Goal: Task Accomplishment & Management: Complete application form

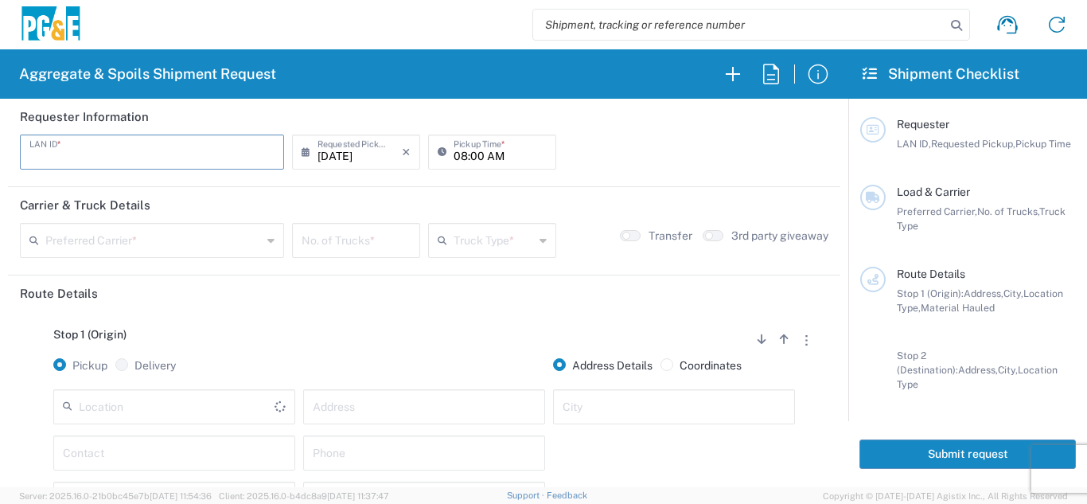
click at [123, 157] on input "text" at bounding box center [151, 151] width 245 height 28
type input "R5TE"
click at [347, 160] on input "[DATE]" at bounding box center [359, 151] width 84 height 28
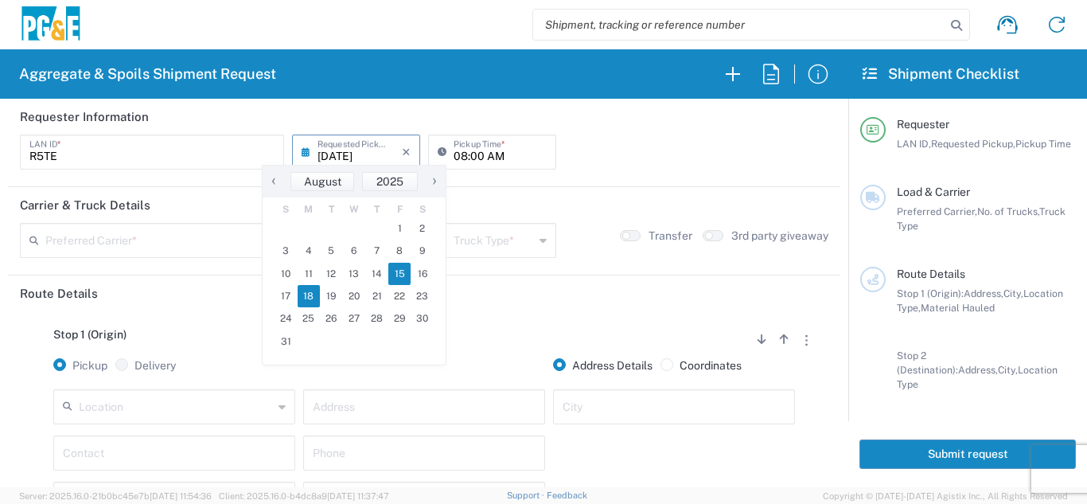
click at [308, 297] on span "18" at bounding box center [308, 296] width 23 height 22
type input "[DATE]"
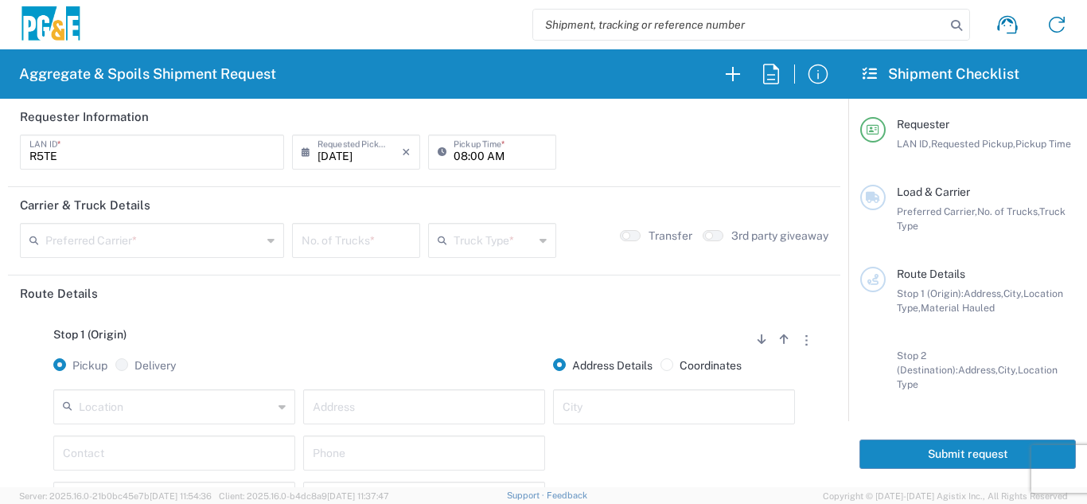
click at [80, 239] on input "text" at bounding box center [153, 239] width 216 height 28
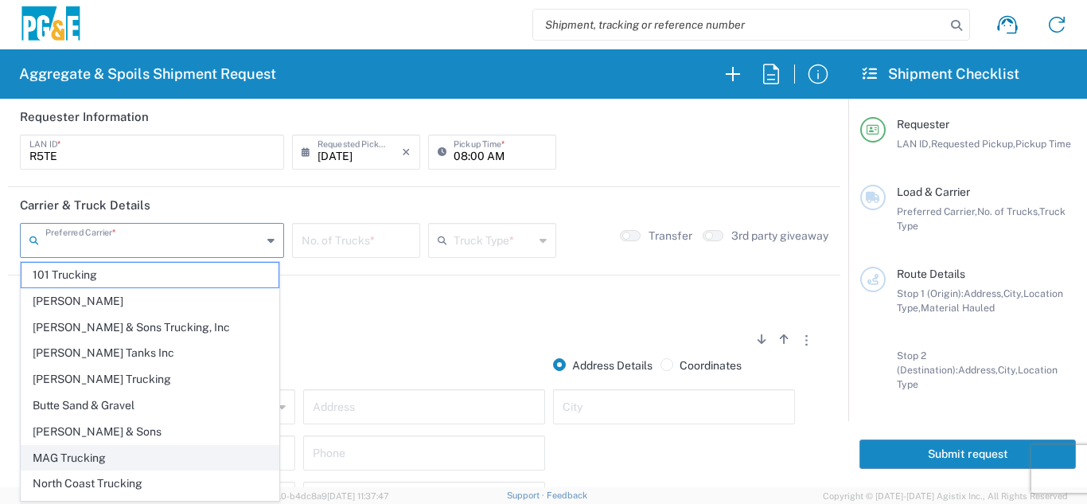
click at [101, 449] on span "MAG Trucking" at bounding box center [149, 457] width 257 height 25
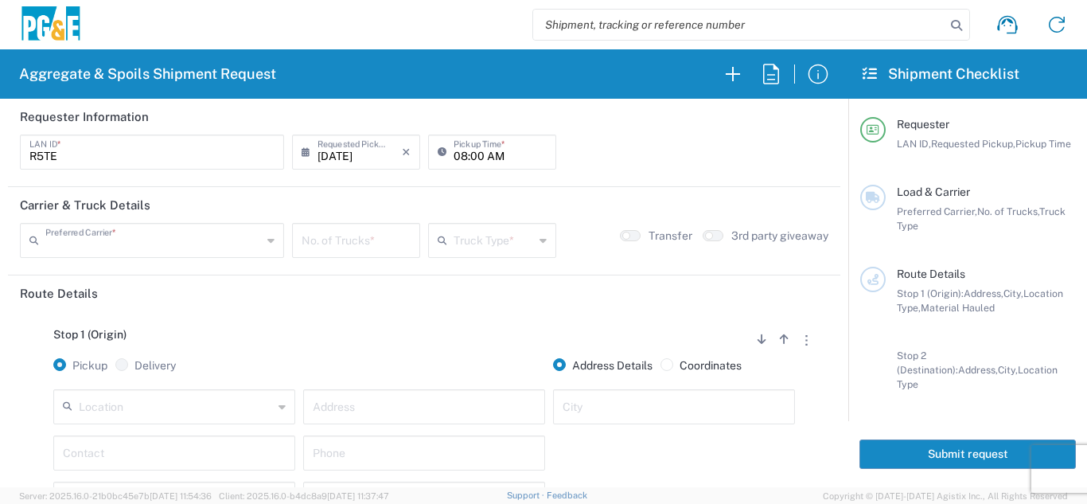
type input "MAG Trucking"
click at [373, 246] on input "number" at bounding box center [355, 239] width 109 height 28
type input "3"
click at [446, 241] on icon at bounding box center [445, 239] width 16 height 25
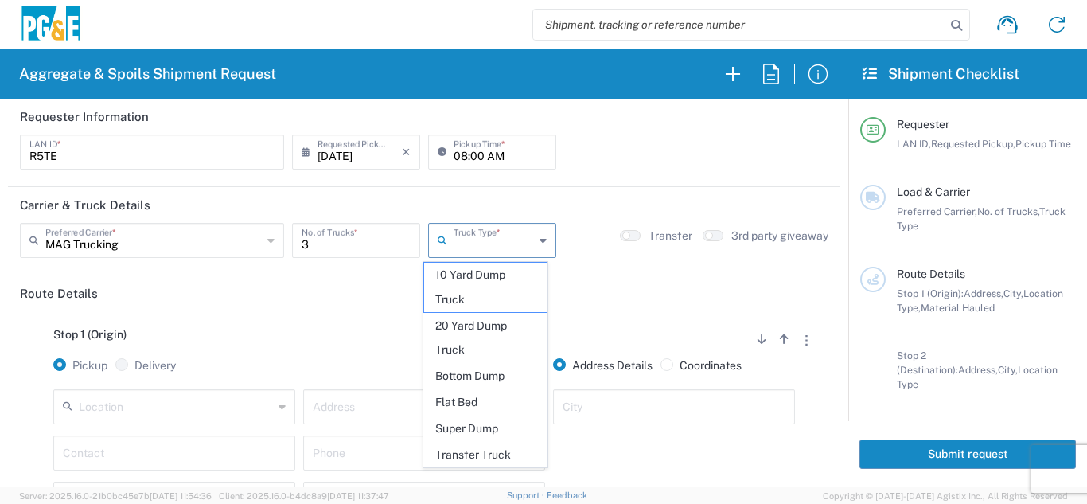
click at [464, 339] on span "20 Yard Dump Truck" at bounding box center [485, 337] width 123 height 49
type input "20 Yard Dump Truck"
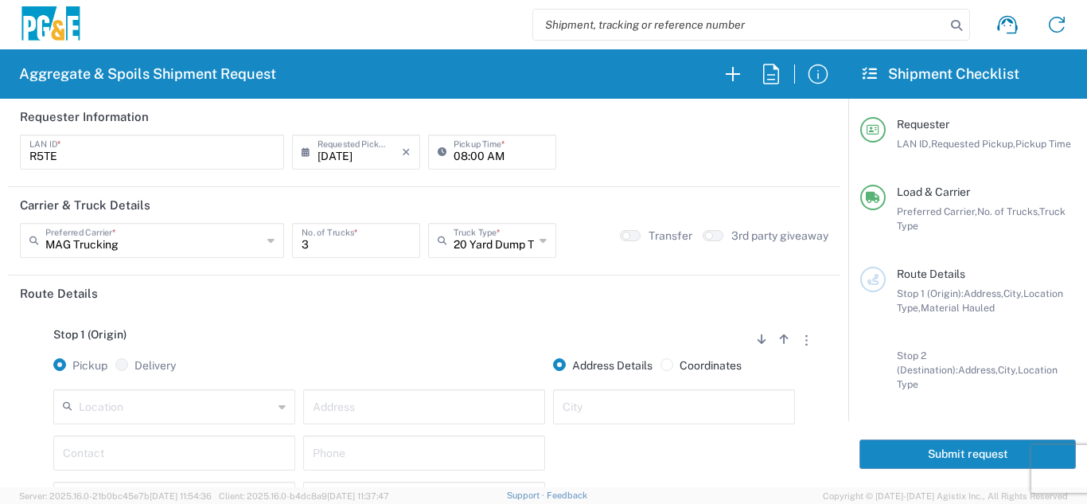
click at [430, 319] on div "Stop 1 (Origin) Add Stop Above Add Stop Below Remove Stop Pickup Delivery Addre…" at bounding box center [424, 436] width 808 height 250
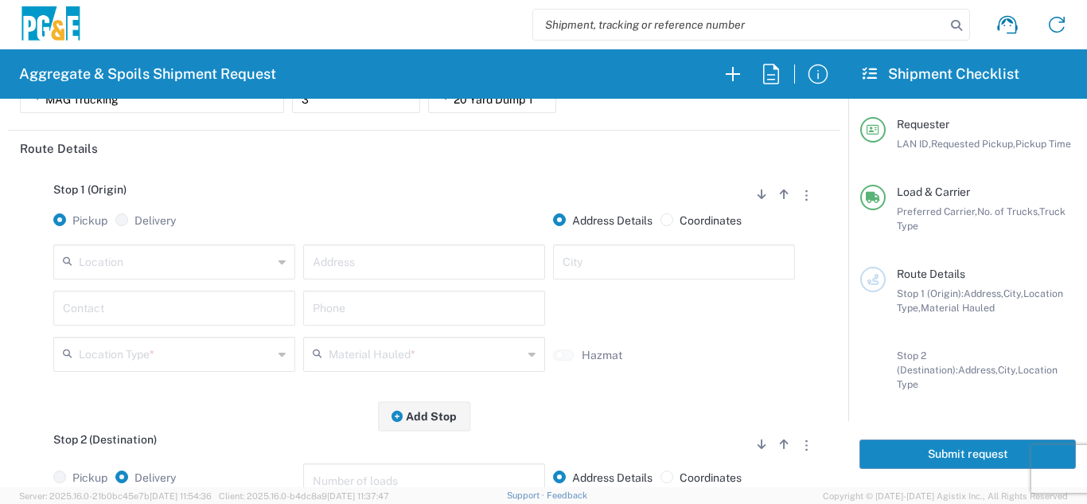
scroll to position [159, 0]
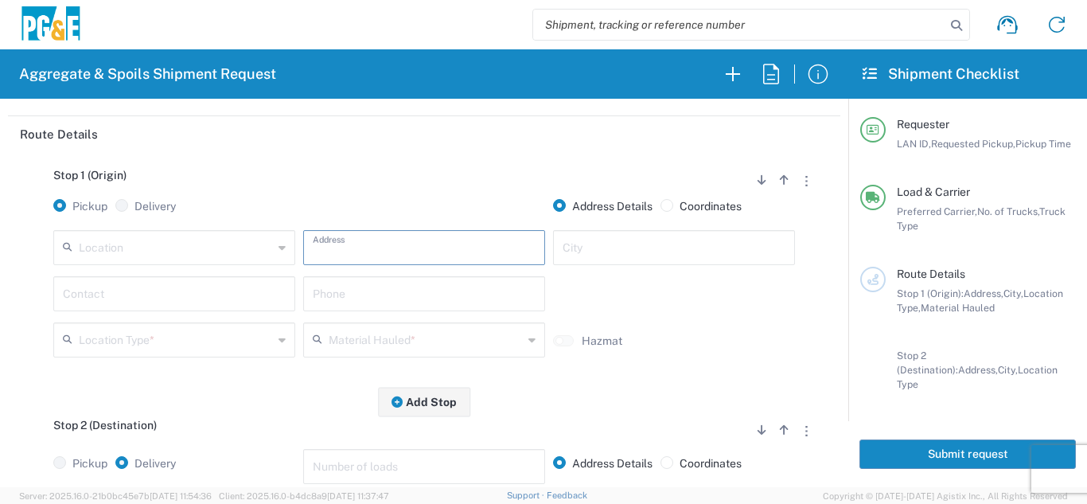
click at [330, 247] on input "text" at bounding box center [424, 246] width 223 height 28
paste input "[PERSON_NAME] Dr & [PERSON_NAME] Way in [GEOGRAPHIC_DATA]"
type input "[PERSON_NAME] Dr & [PERSON_NAME] Way in [GEOGRAPHIC_DATA]"
click at [599, 240] on input "text" at bounding box center [673, 246] width 223 height 28
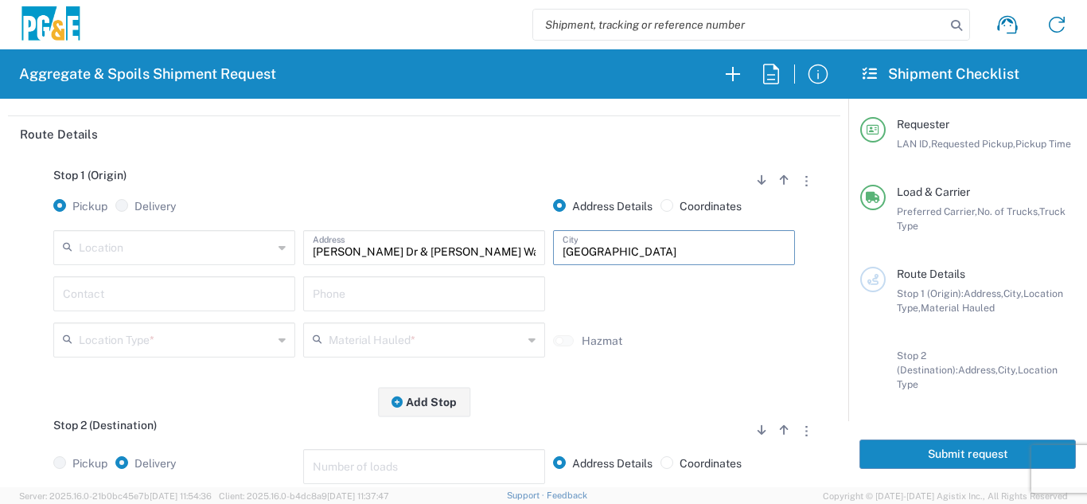
type input "[GEOGRAPHIC_DATA]"
click at [513, 251] on input "[PERSON_NAME] Dr & [PERSON_NAME] Way in [GEOGRAPHIC_DATA]" at bounding box center [424, 246] width 223 height 28
type input "[PERSON_NAME] Dr & [PERSON_NAME] Way"
click at [204, 288] on input "text" at bounding box center [174, 292] width 223 height 28
type input "[PERSON_NAME]"
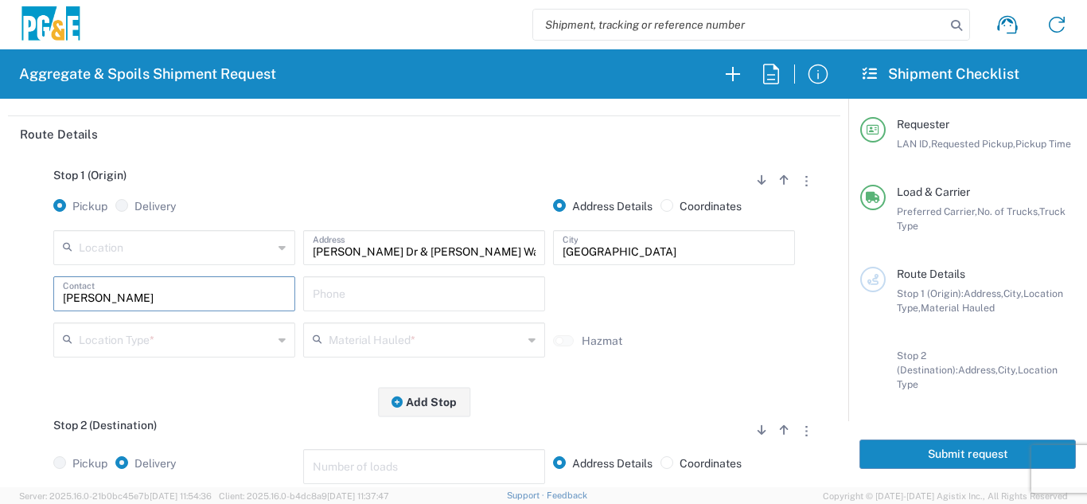
click at [405, 294] on input "text" at bounding box center [424, 292] width 223 height 28
type input "[PHONE_NUMBER]"
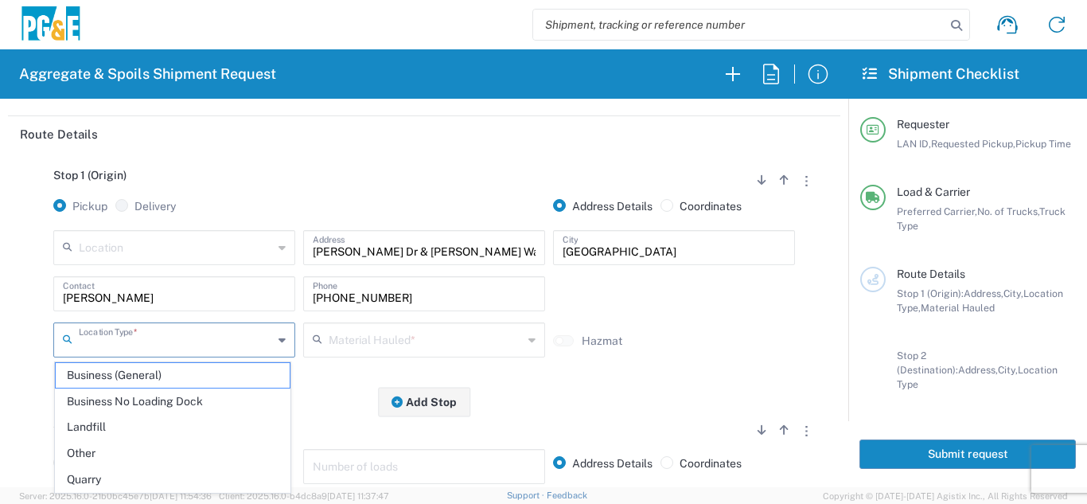
click at [244, 335] on input "text" at bounding box center [176, 339] width 194 height 28
click at [114, 451] on span "Other" at bounding box center [173, 453] width 234 height 25
type input "Other"
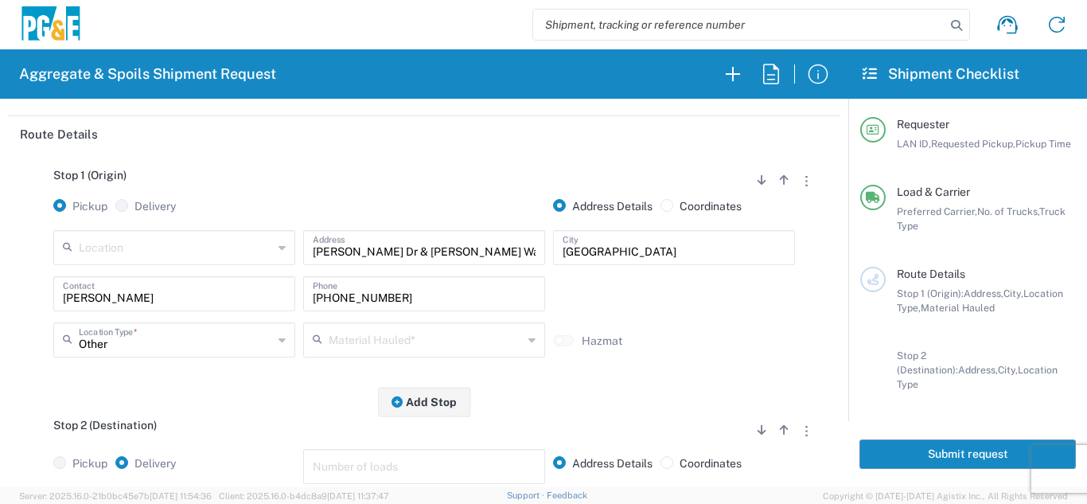
click at [388, 340] on input "text" at bounding box center [426, 339] width 194 height 28
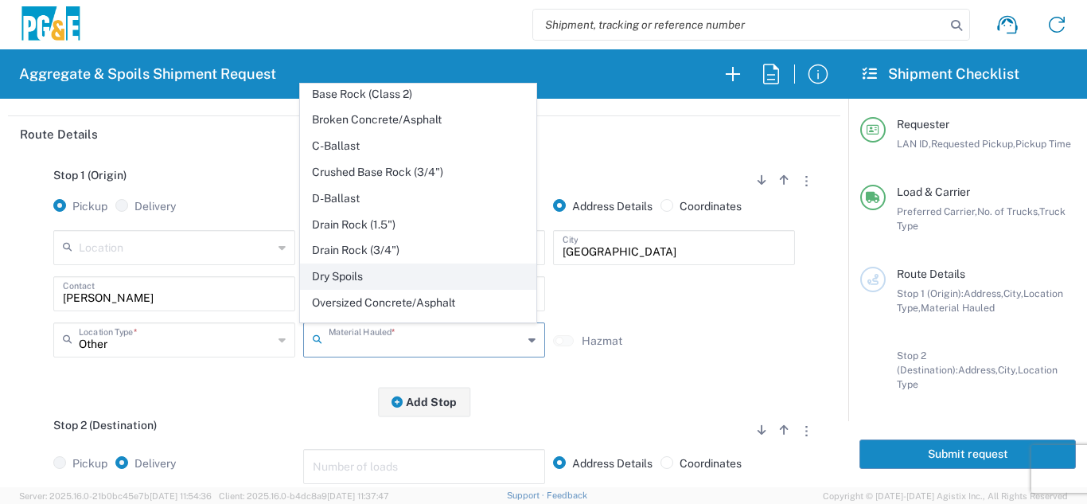
click at [351, 281] on span "Dry Spoils" at bounding box center [418, 276] width 234 height 25
type input "Dry Spoils"
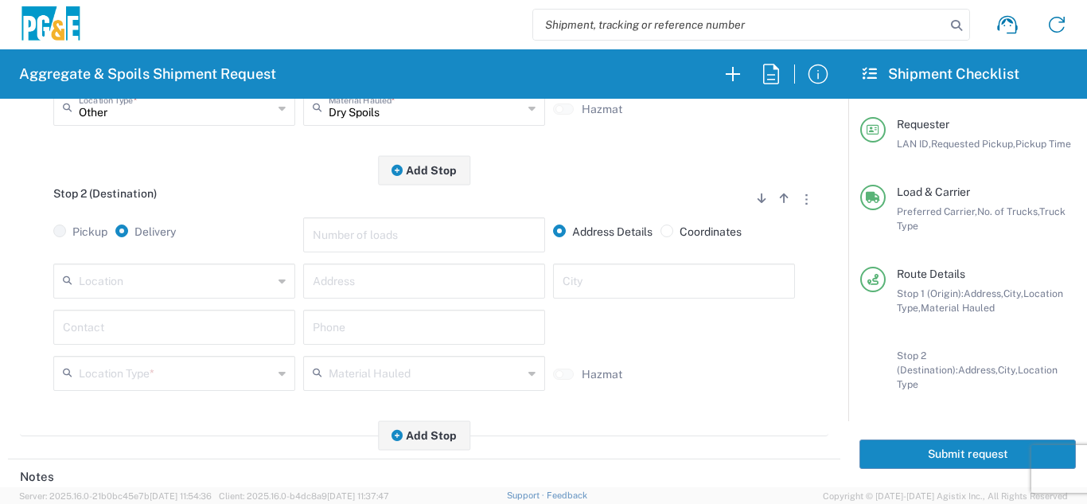
scroll to position [398, 0]
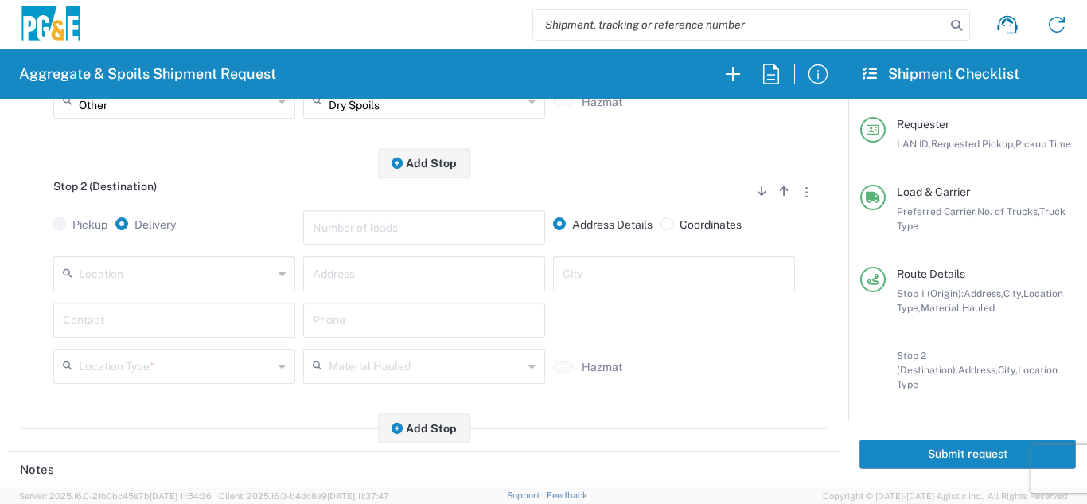
click at [241, 275] on input "text" at bounding box center [176, 273] width 194 height 28
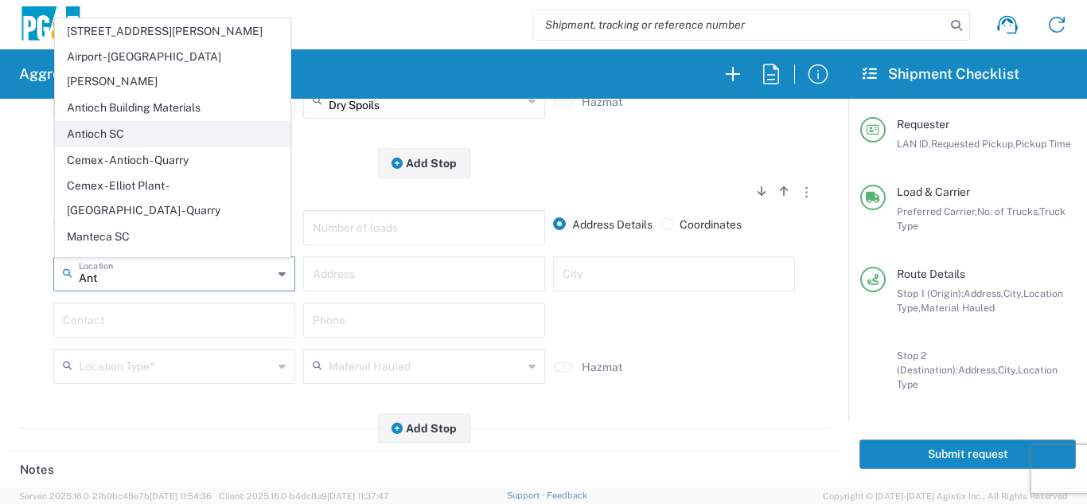
click at [122, 122] on span "Antioch SC" at bounding box center [173, 134] width 234 height 25
type input "Antioch SC"
type input "[STREET_ADDRESS]"
type input "Antioch"
type input "Business No Loading Dock"
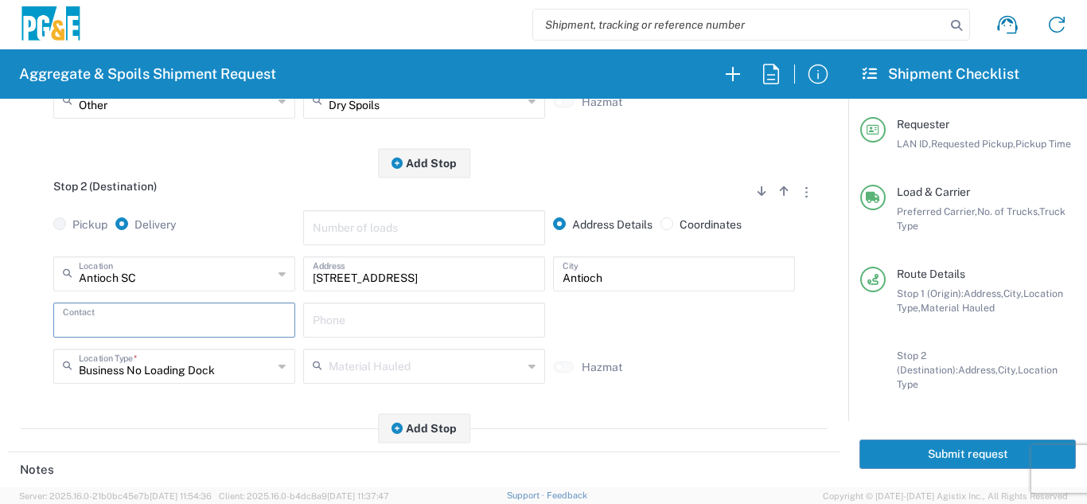
click at [150, 317] on input "text" at bounding box center [174, 319] width 223 height 28
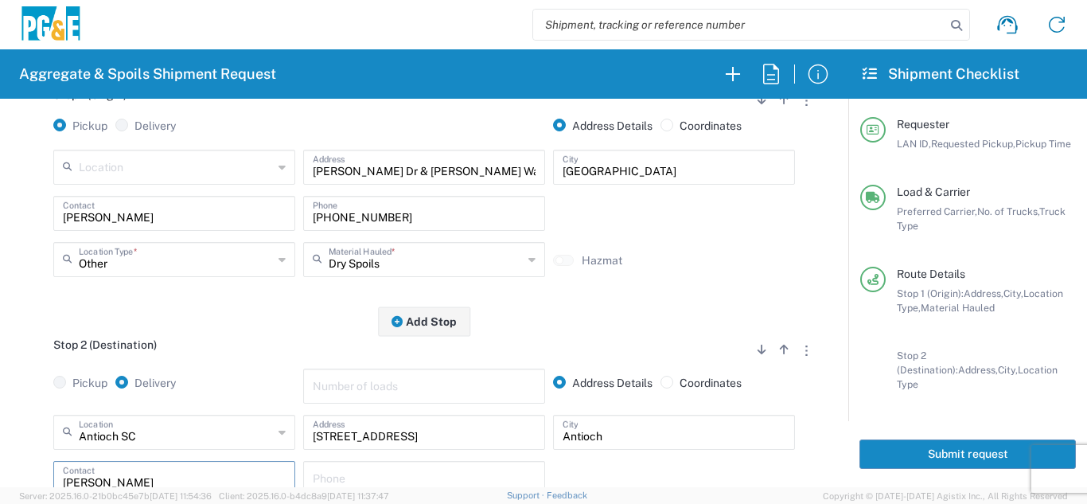
scroll to position [239, 0]
type input "[PERSON_NAME]"
click at [336, 474] on input "text" at bounding box center [424, 478] width 223 height 28
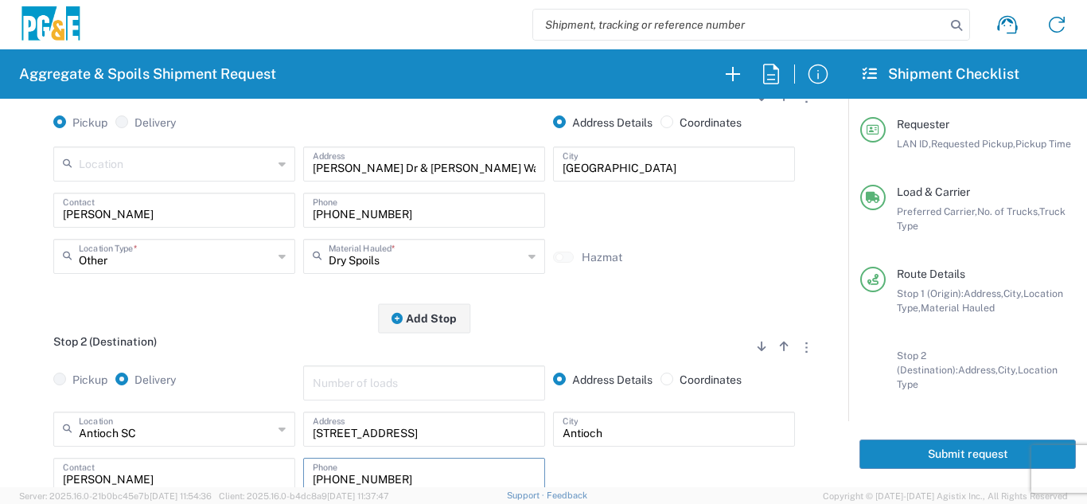
type input "[PHONE_NUMBER]"
click at [318, 348] on div "Stop 2 (Destination) Add Stop Above Add Stop Below Remove Stop" at bounding box center [424, 350] width 808 height 30
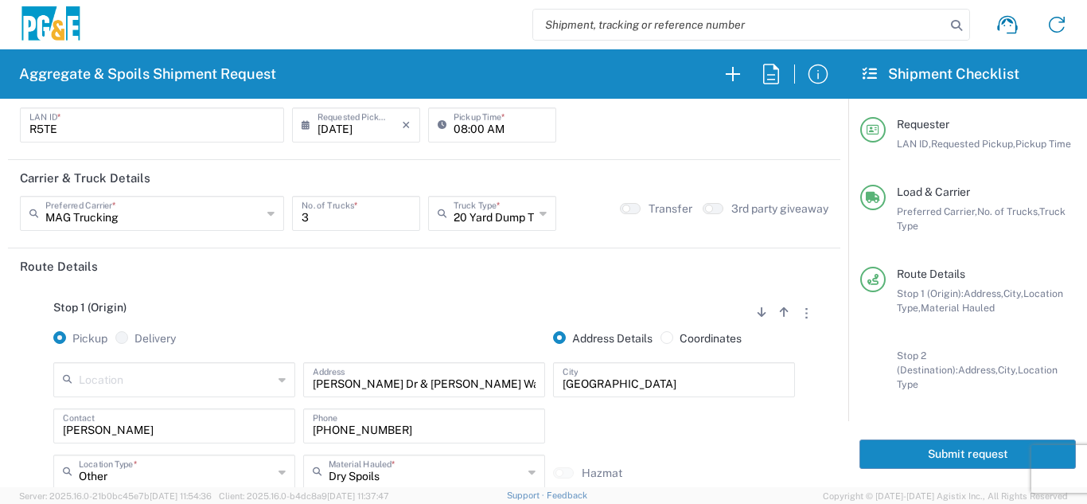
scroll to position [0, 0]
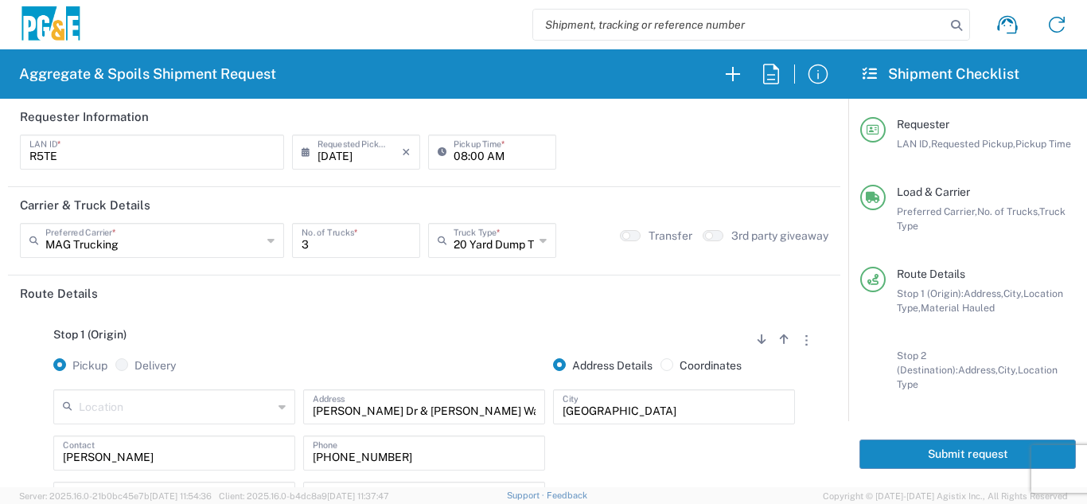
click at [952, 439] on button "Submit request" at bounding box center [967, 453] width 216 height 29
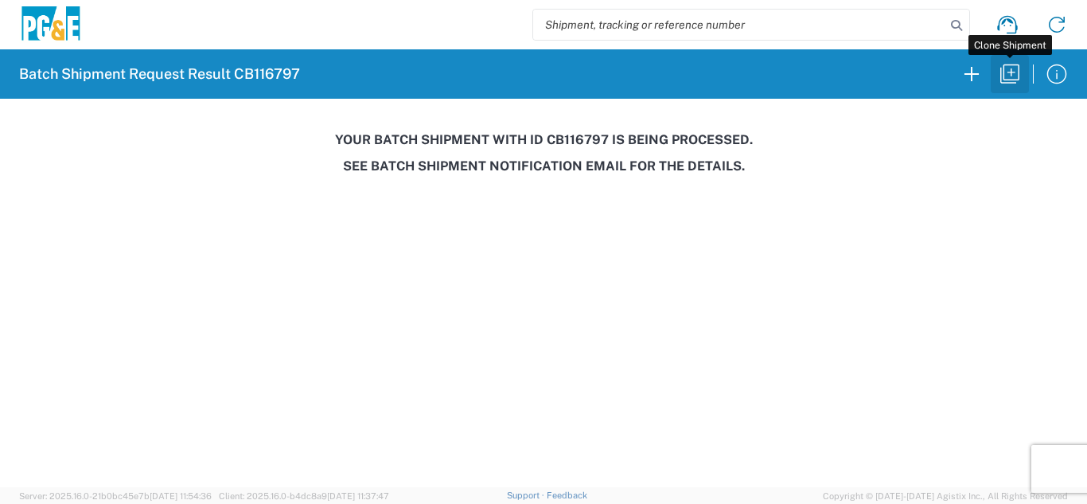
click at [1016, 77] on icon "button" at bounding box center [1009, 73] width 25 height 25
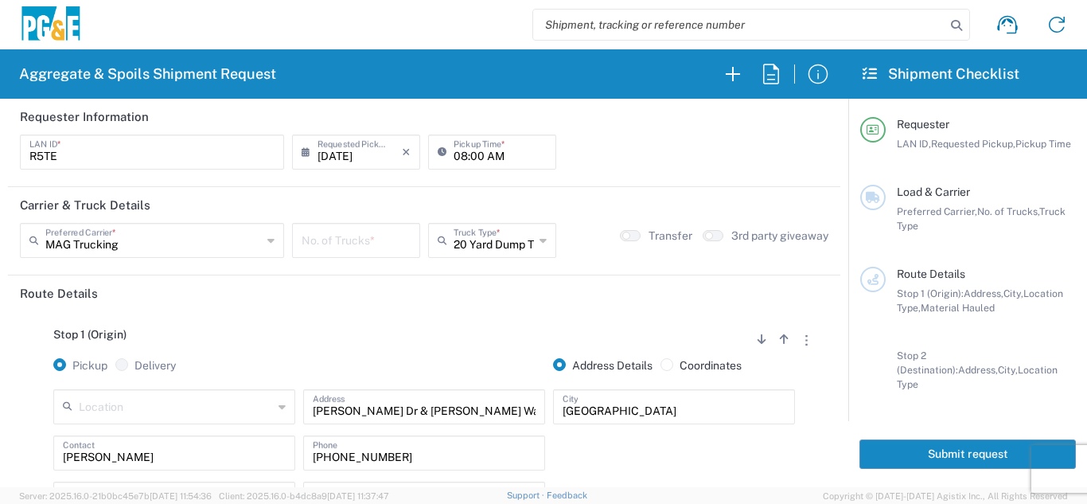
click at [343, 152] on input "[DATE]" at bounding box center [359, 151] width 84 height 28
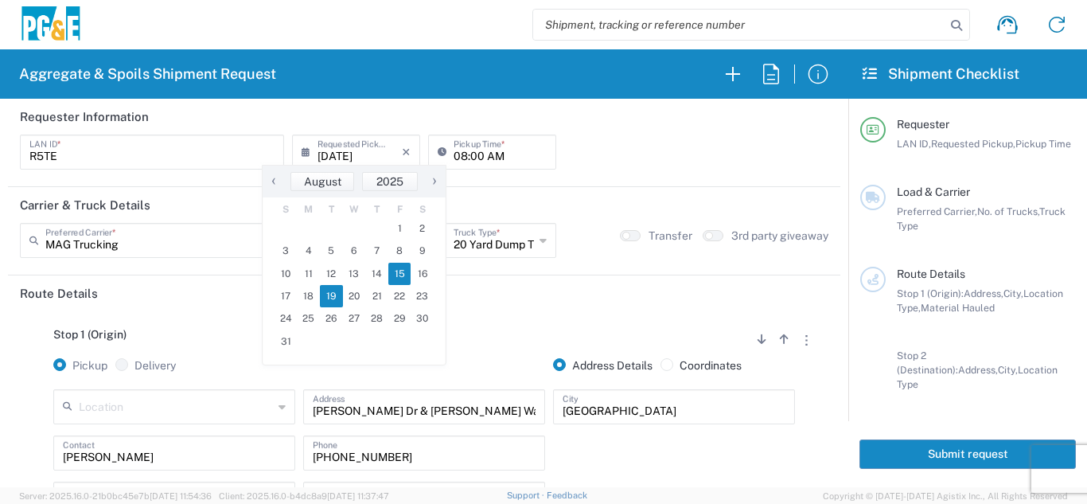
click at [329, 296] on span "19" at bounding box center [331, 296] width 23 height 22
type input "[DATE]"
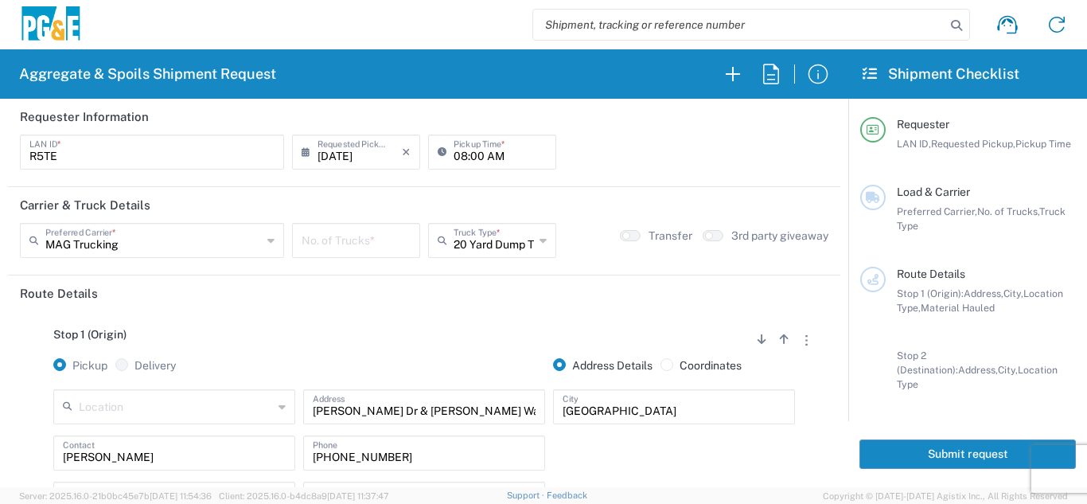
click at [330, 242] on input "number" at bounding box center [355, 239] width 109 height 28
type input "3"
click at [331, 327] on div "Stop 1 (Origin) Add Stop Above Add Stop Below Remove Stop Pickup Delivery Addre…" at bounding box center [424, 436] width 808 height 250
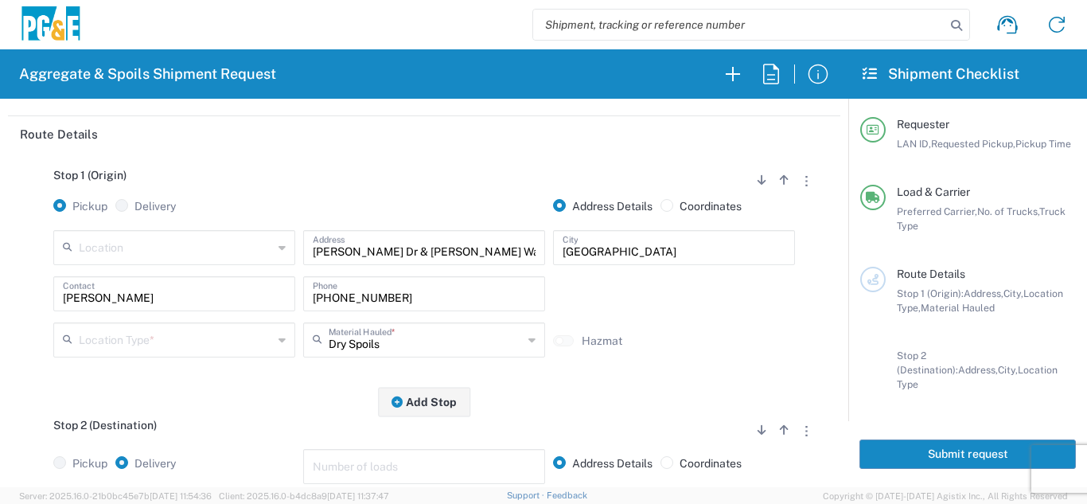
click at [184, 356] on div "Location Type *" at bounding box center [174, 339] width 242 height 35
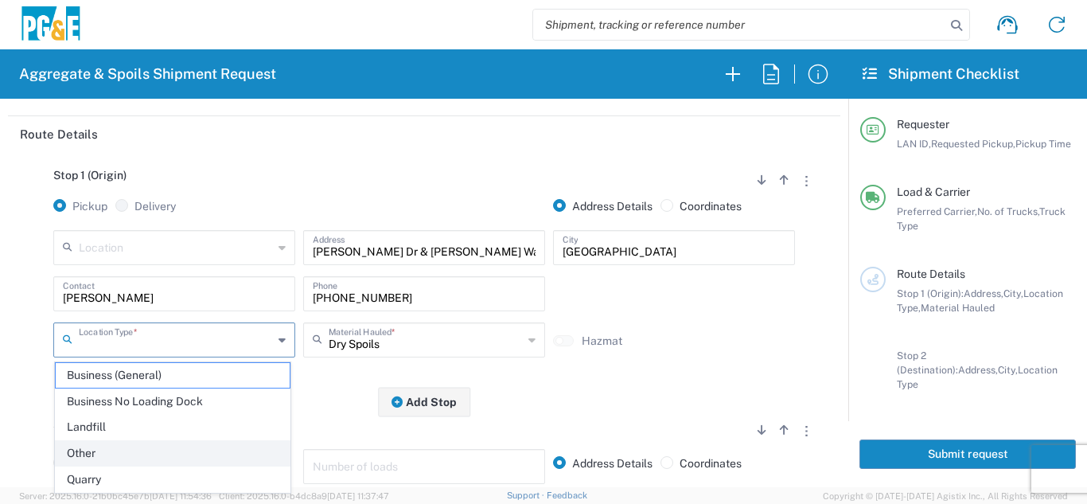
click at [114, 457] on span "Other" at bounding box center [173, 453] width 234 height 25
type input "Other"
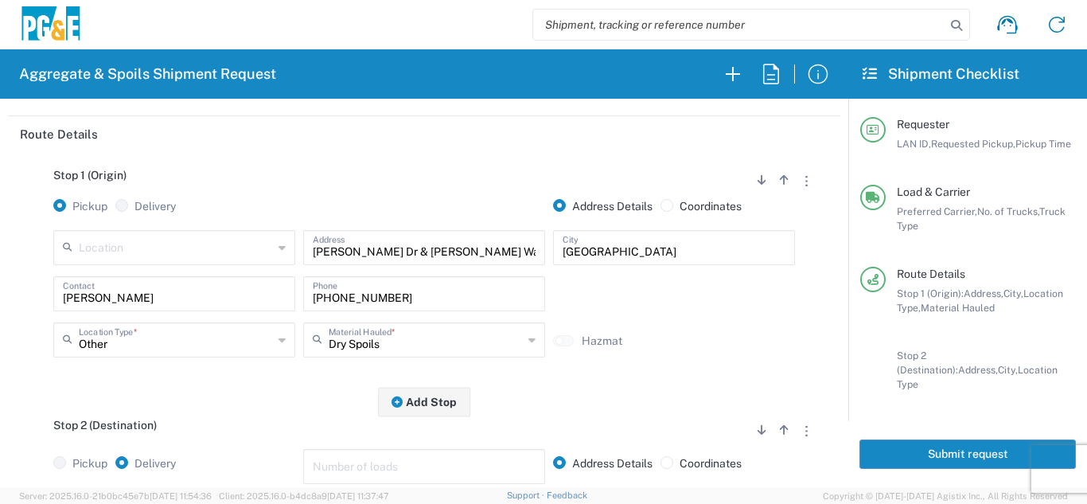
click at [212, 399] on div "Stop 1 (Origin) Add Stop Above Add Stop Below Remove Stop Pickup Delivery Addre…" at bounding box center [424, 277] width 808 height 250
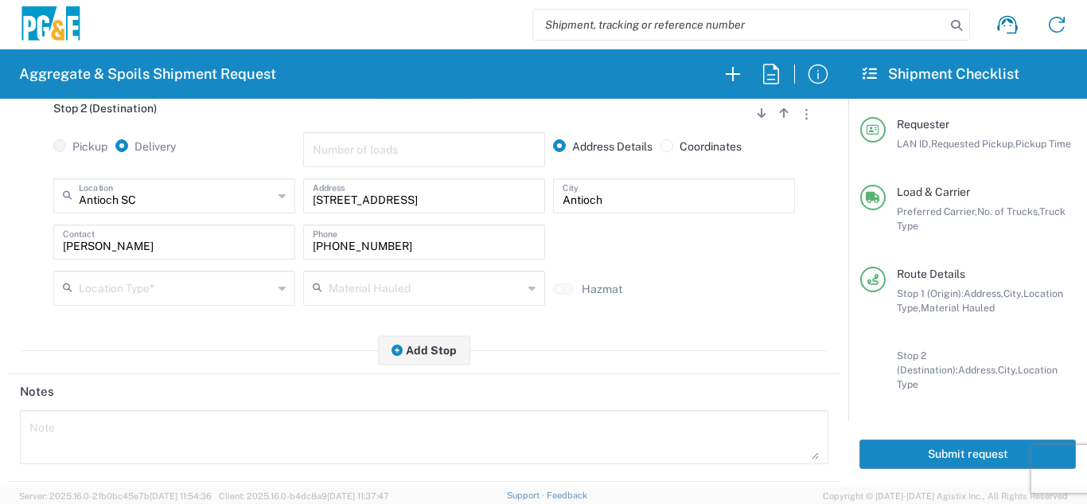
scroll to position [477, 0]
click at [193, 291] on input "text" at bounding box center [176, 285] width 194 height 28
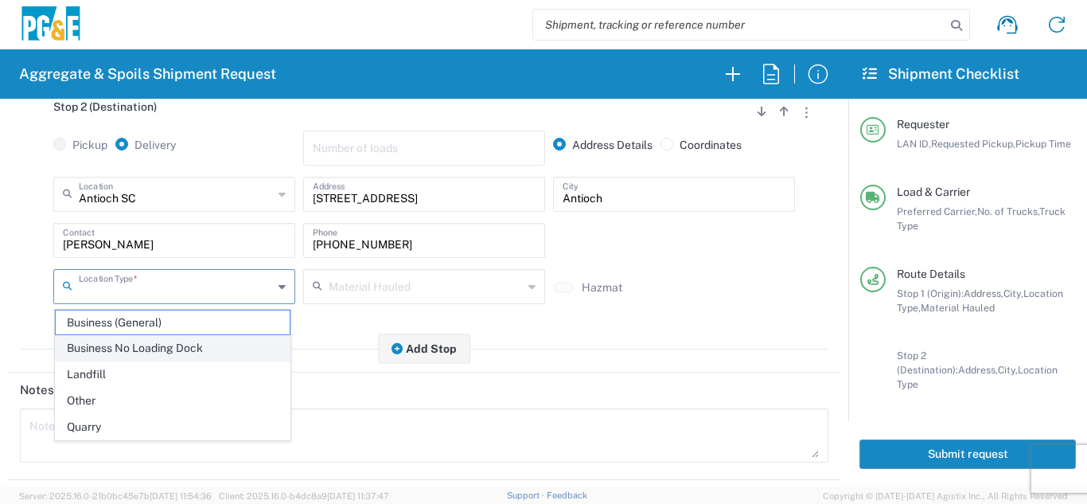
click at [147, 345] on span "Business No Loading Dock" at bounding box center [173, 348] width 234 height 25
type input "Business No Loading Dock"
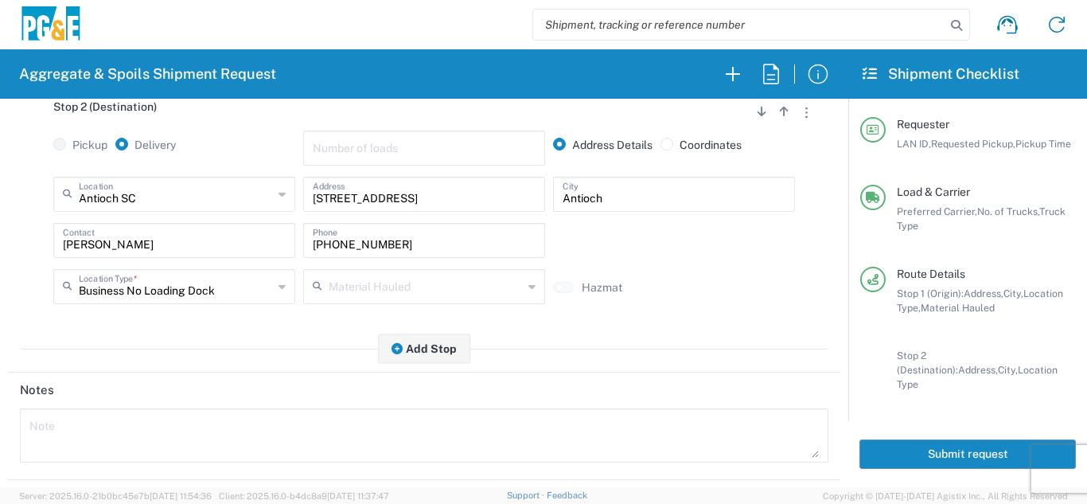
click at [212, 339] on div "Stop 2 (Destination) Add Stop Above Add Stop Below Remove Stop Pickup Delivery …" at bounding box center [424, 217] width 808 height 266
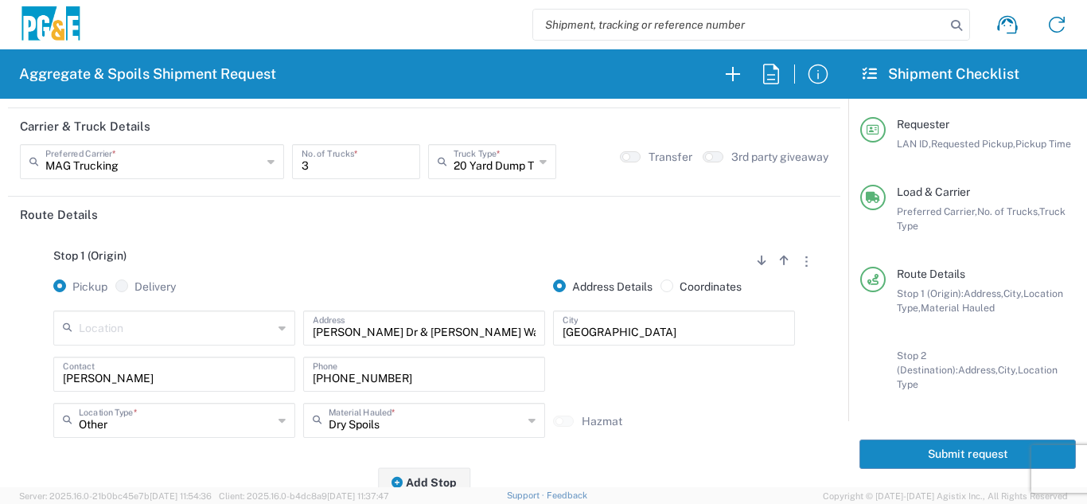
scroll to position [0, 0]
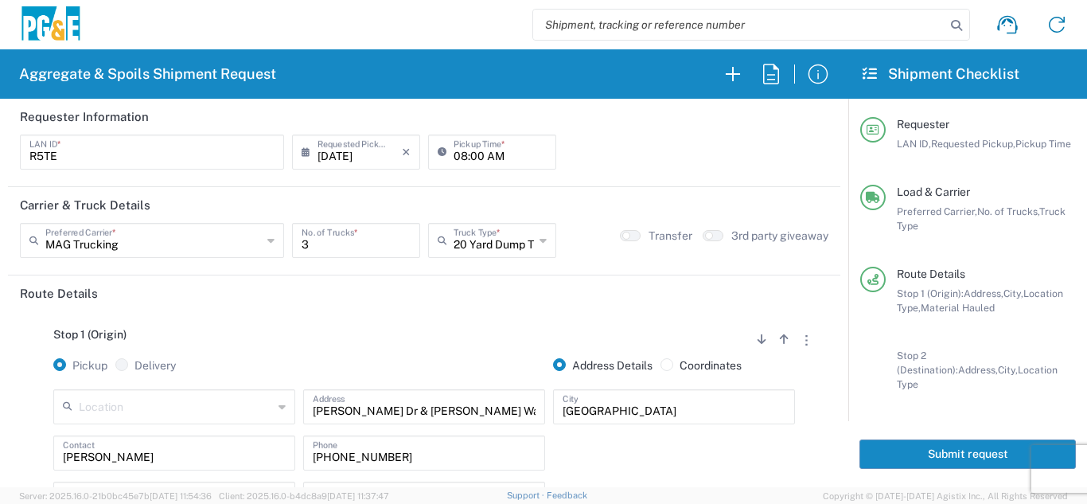
click at [951, 445] on button "Submit request" at bounding box center [967, 453] width 216 height 29
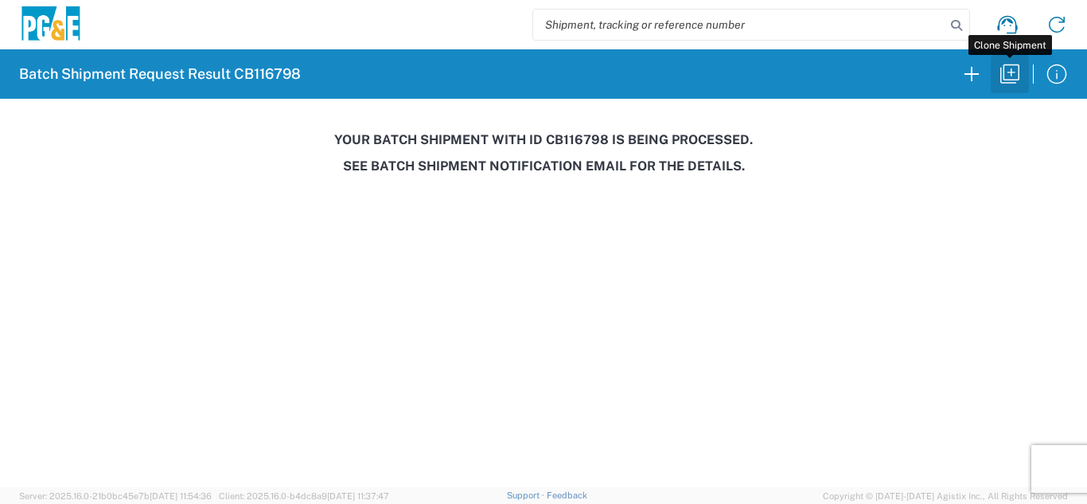
click at [1006, 77] on icon "button" at bounding box center [1009, 73] width 25 height 25
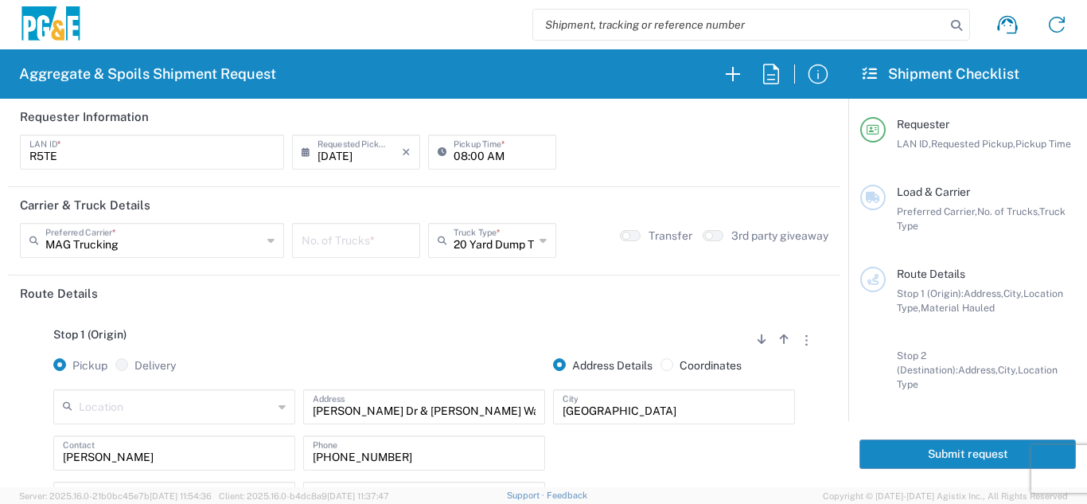
click at [339, 153] on input "[DATE]" at bounding box center [359, 151] width 84 height 28
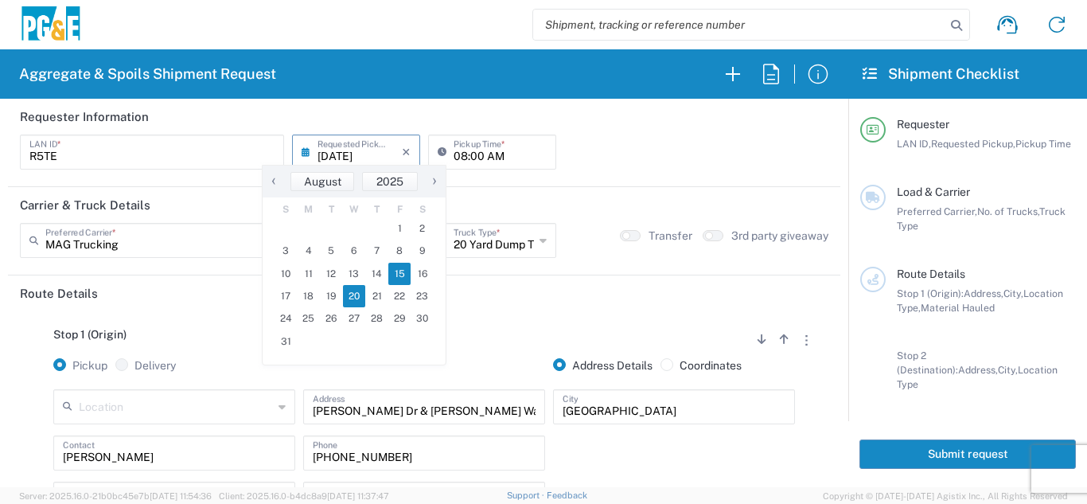
click at [357, 296] on span "20" at bounding box center [354, 296] width 23 height 22
type input "[DATE]"
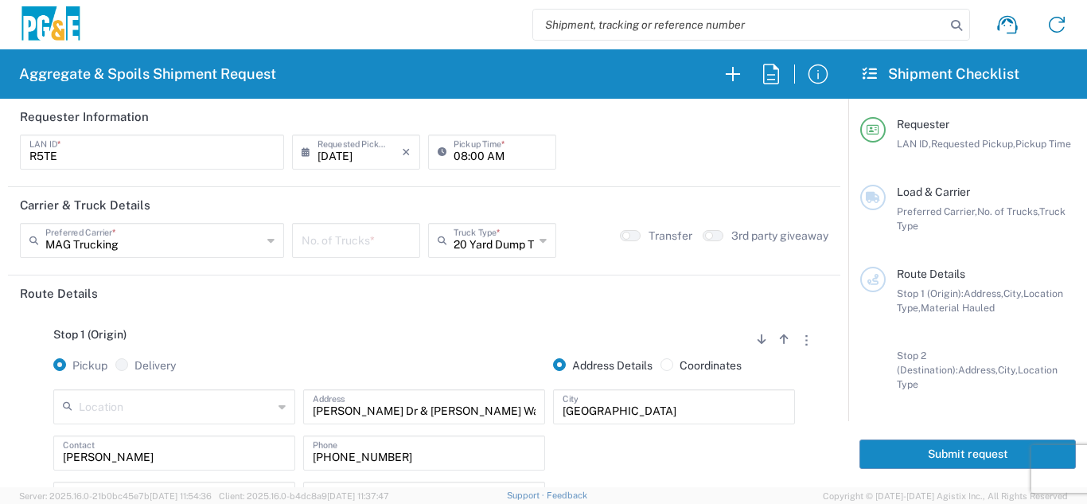
click at [360, 249] on input "number" at bounding box center [355, 239] width 109 height 28
type input "3"
click at [438, 312] on div "Stop 1 (Origin) Add Stop Above Add Stop Below Remove Stop Pickup Delivery Addre…" at bounding box center [424, 436] width 808 height 250
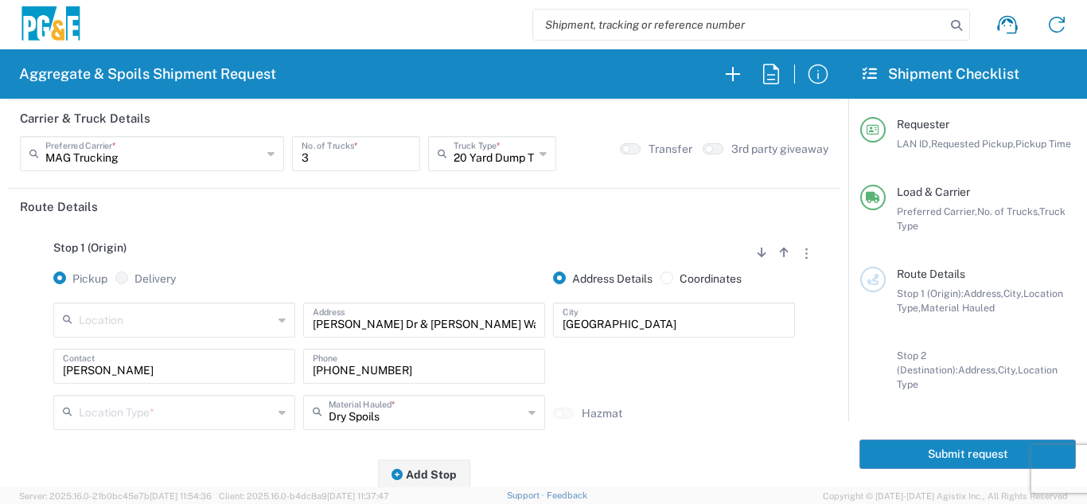
scroll to position [159, 0]
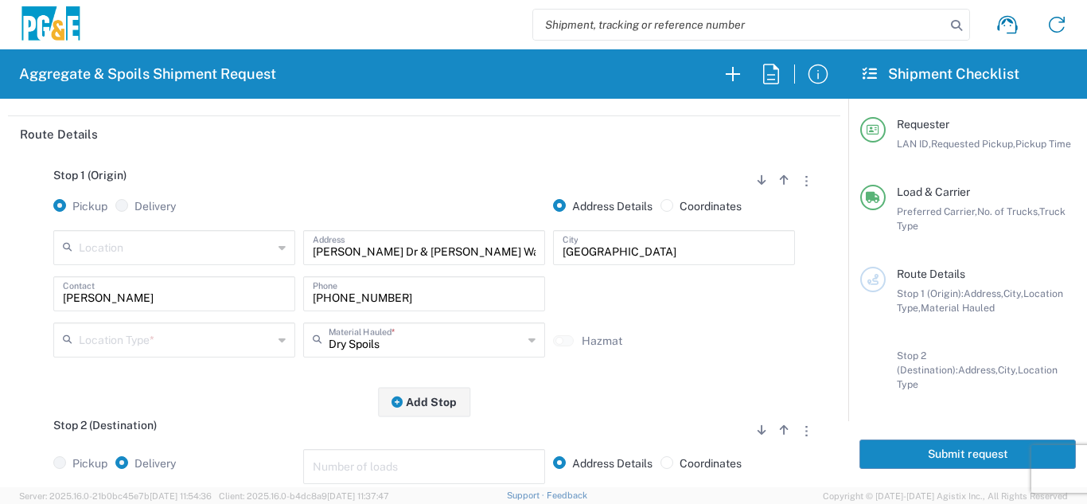
click at [212, 342] on input "text" at bounding box center [176, 339] width 194 height 28
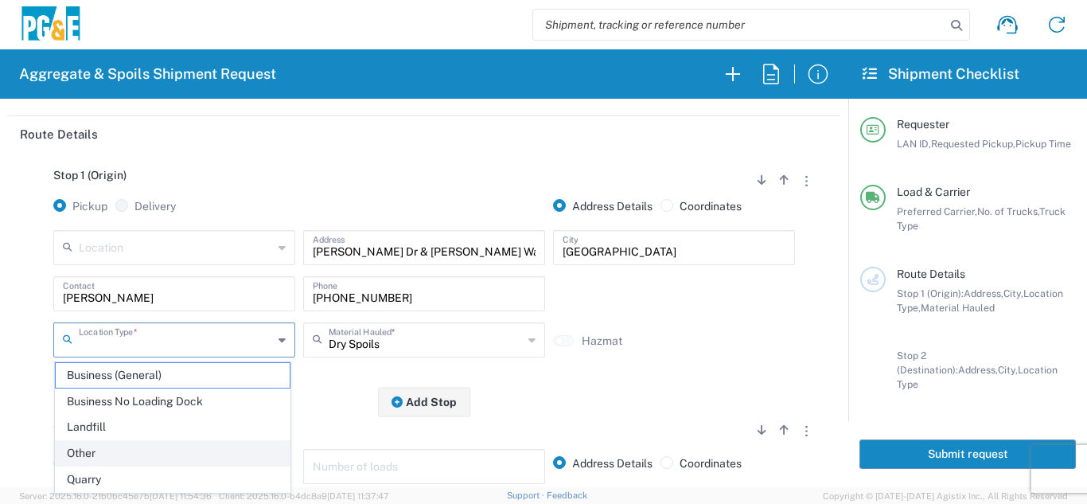
click at [67, 449] on span "Other" at bounding box center [173, 453] width 234 height 25
type input "Other"
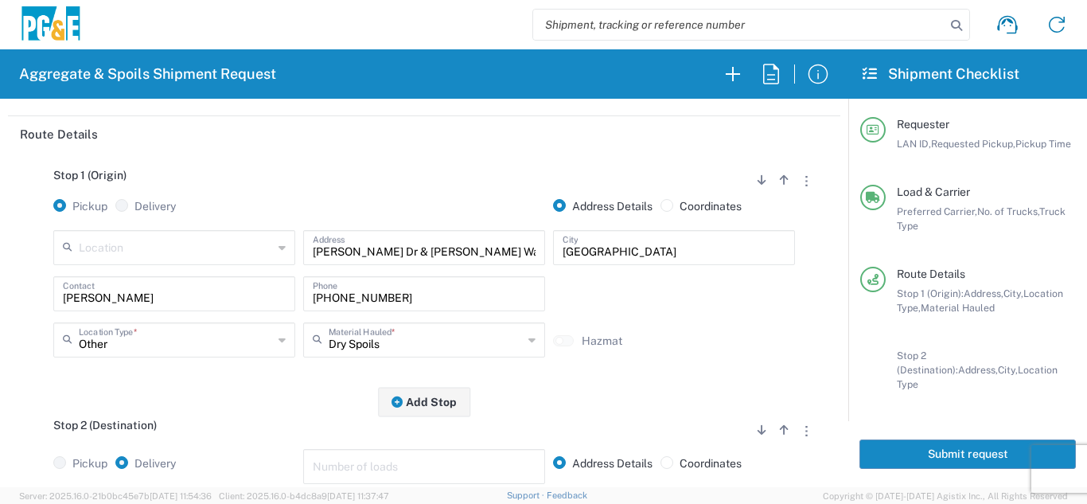
click at [219, 396] on div "Stop 1 (Origin) Add Stop Above Add Stop Below Remove Stop Pickup Delivery Addre…" at bounding box center [424, 277] width 808 height 250
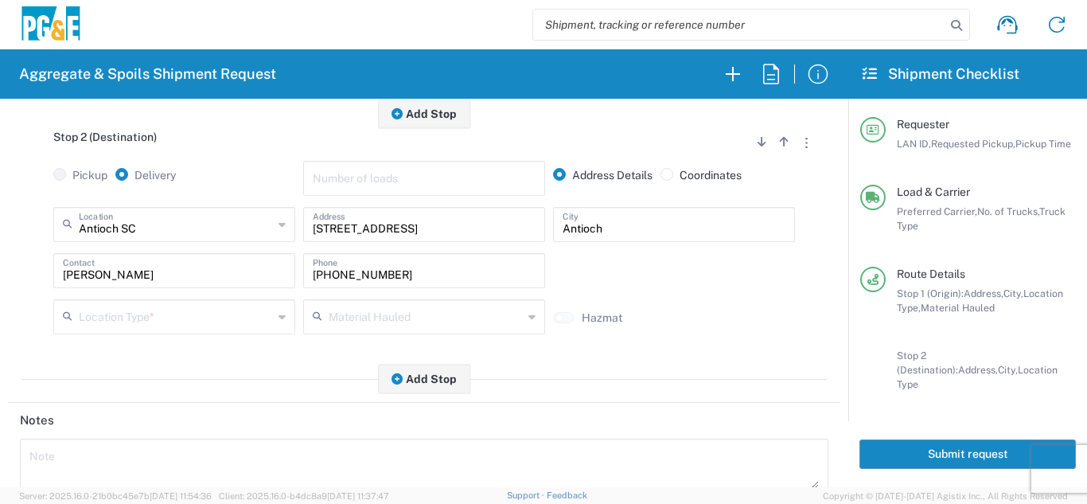
scroll to position [477, 0]
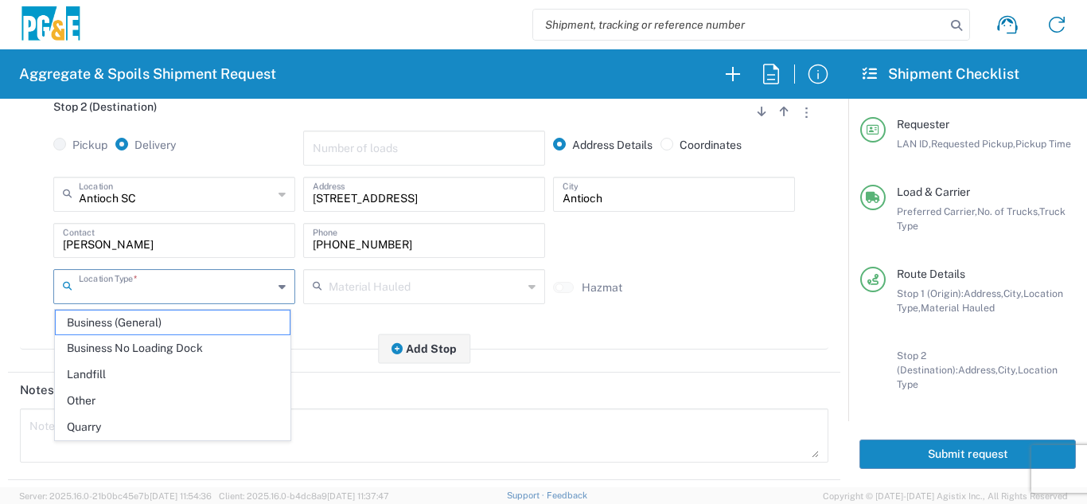
click at [143, 286] on input "text" at bounding box center [176, 285] width 194 height 28
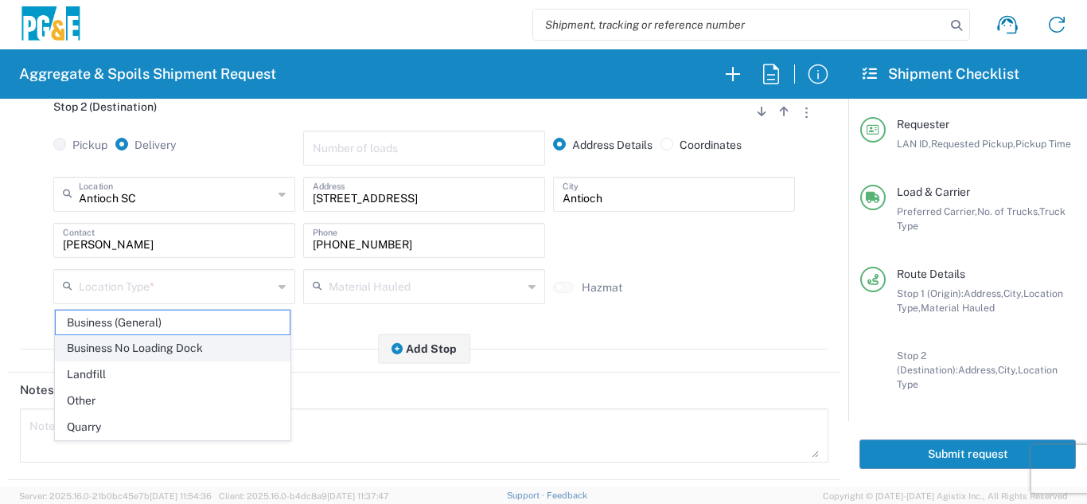
click at [135, 348] on span "Business No Loading Dock" at bounding box center [173, 348] width 234 height 25
type input "Business No Loading Dock"
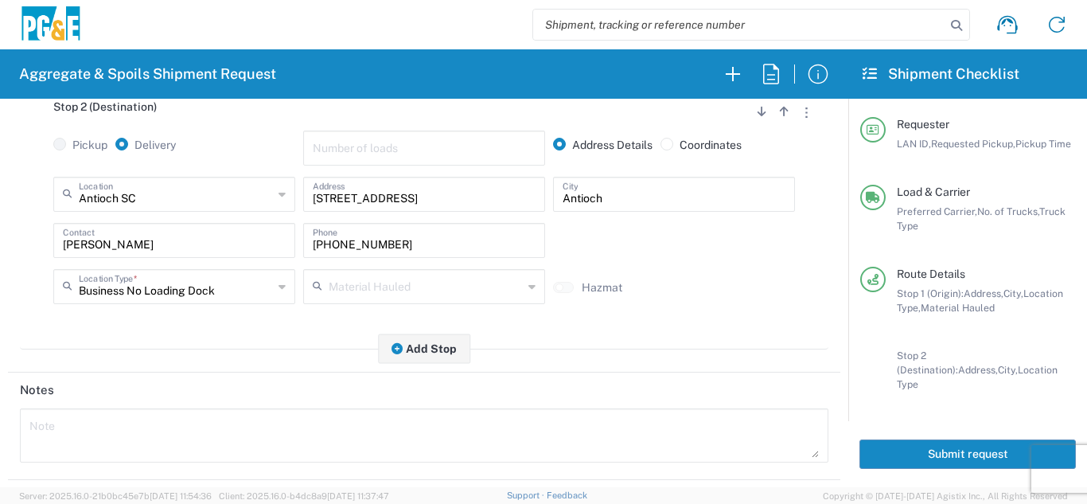
click at [172, 347] on div "Stop 2 (Destination) Add Stop Above Add Stop Below Remove Stop Pickup Delivery …" at bounding box center [424, 217] width 808 height 266
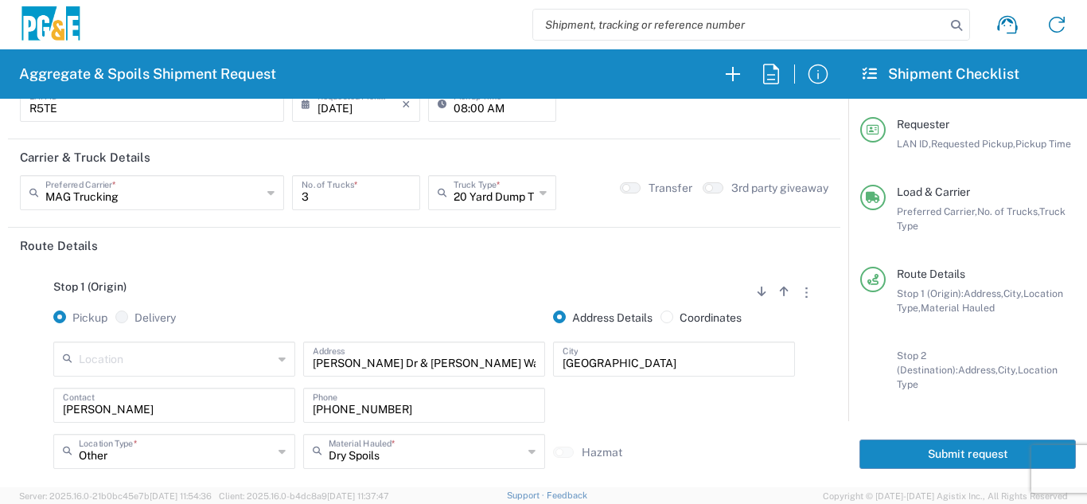
scroll to position [0, 0]
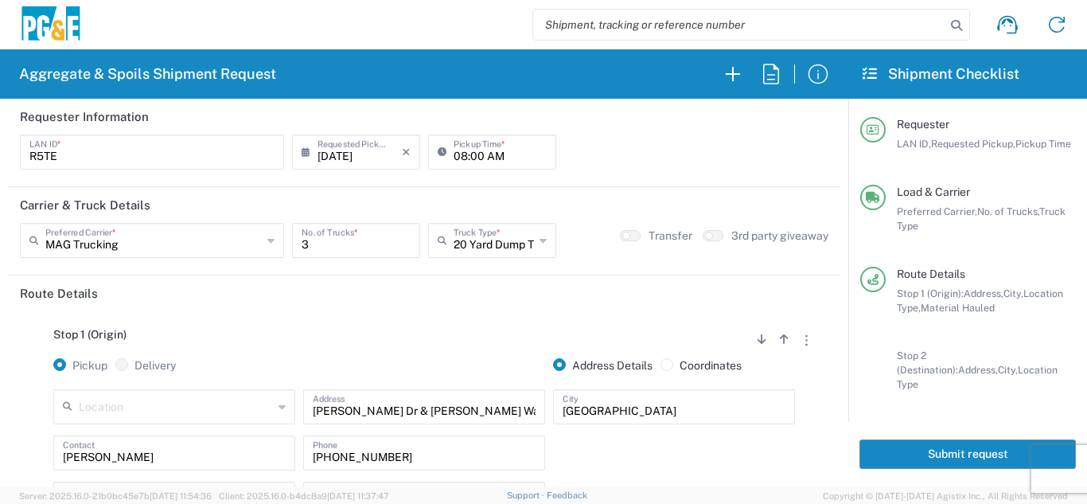
click at [937, 441] on button "Submit request" at bounding box center [967, 453] width 216 height 29
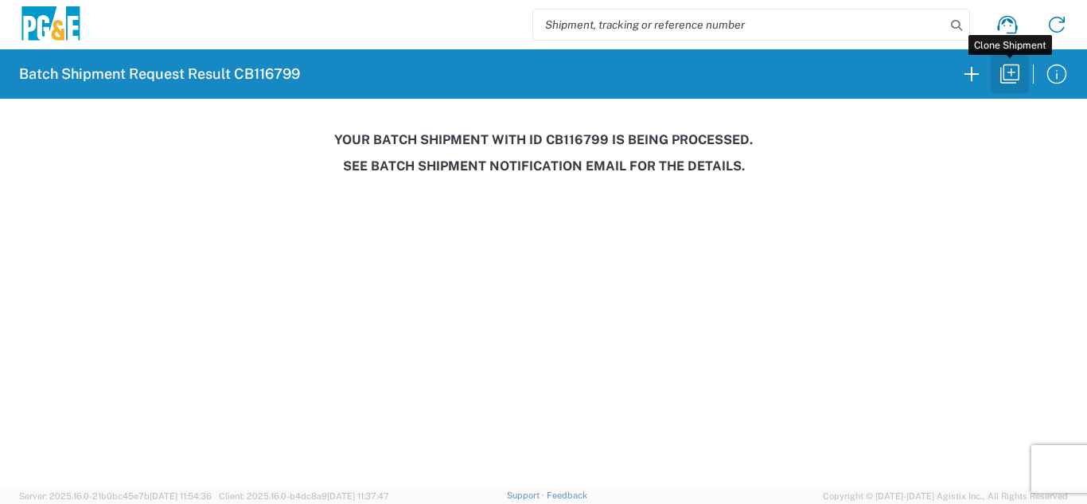
click at [1009, 73] on icon "button" at bounding box center [1009, 73] width 25 height 25
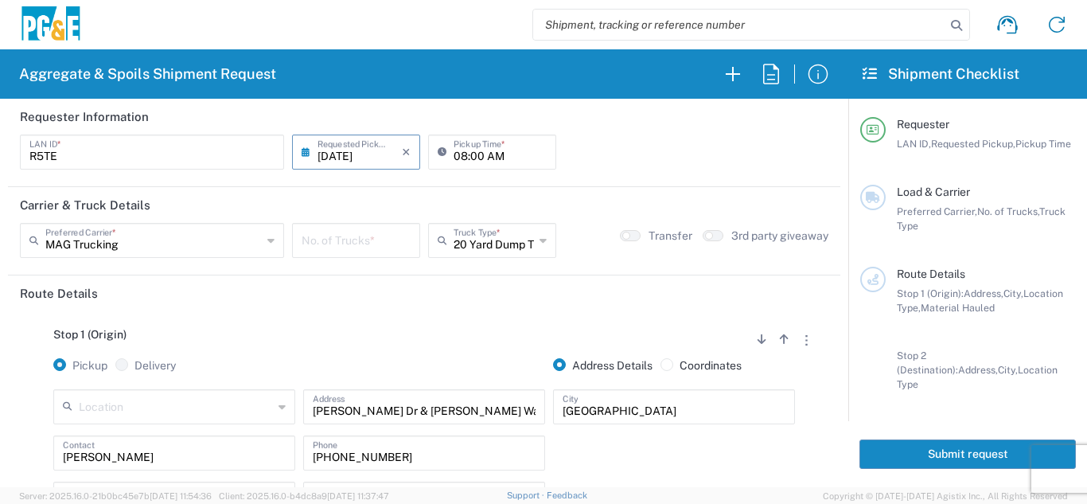
click at [348, 153] on input "[DATE]" at bounding box center [359, 151] width 84 height 28
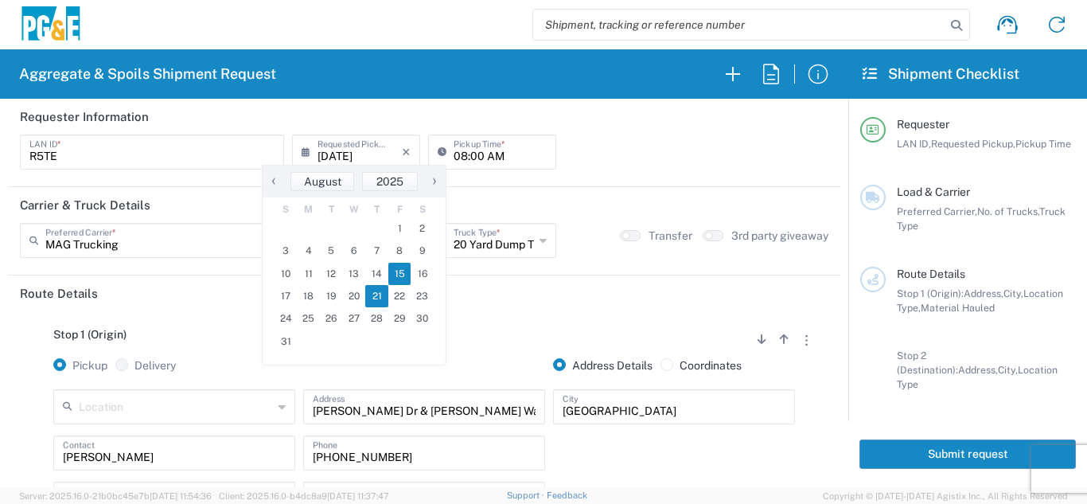
click at [369, 293] on span "21" at bounding box center [376, 296] width 23 height 22
type input "[DATE]"
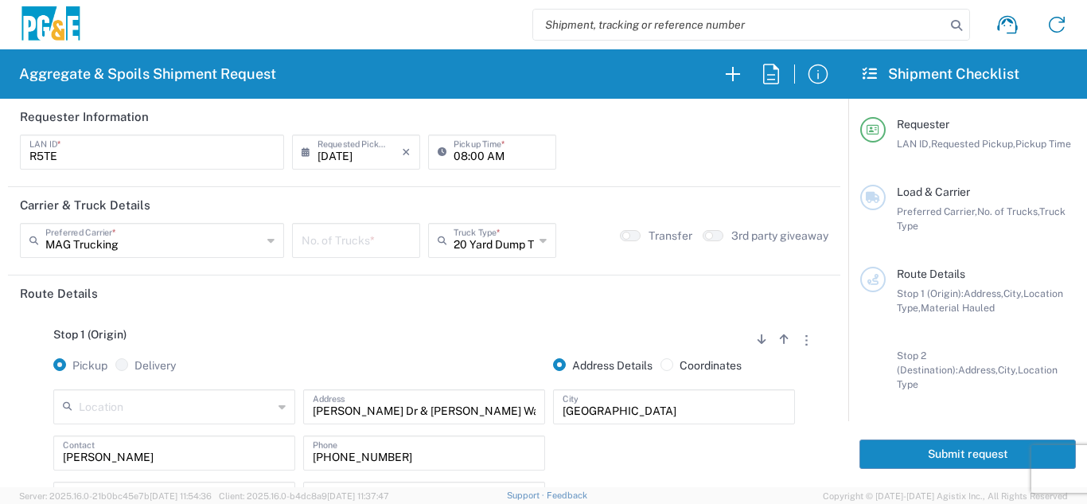
drag, startPoint x: 352, startPoint y: 243, endPoint x: 325, endPoint y: 234, distance: 28.4
click at [349, 239] on input "number" at bounding box center [355, 239] width 109 height 28
type input "3"
click at [340, 314] on div "Stop 1 (Origin) Add Stop Above Add Stop Below Remove Stop Pickup Delivery Addre…" at bounding box center [424, 436] width 808 height 250
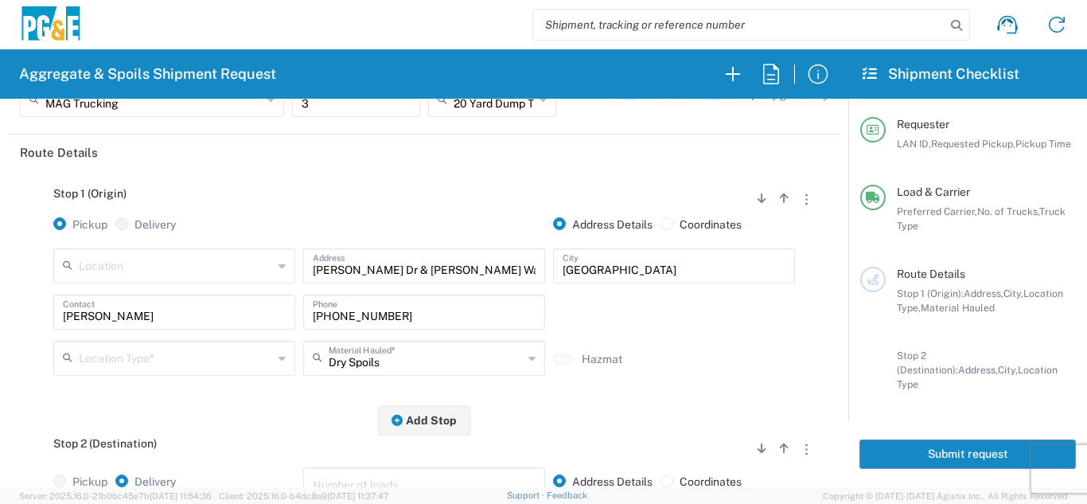
scroll to position [159, 0]
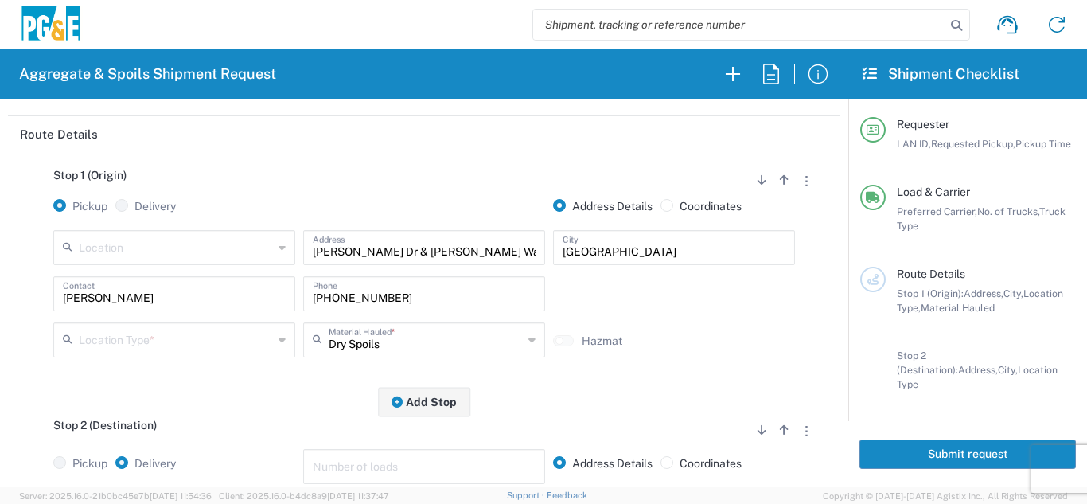
click at [126, 352] on input "text" at bounding box center [176, 339] width 194 height 28
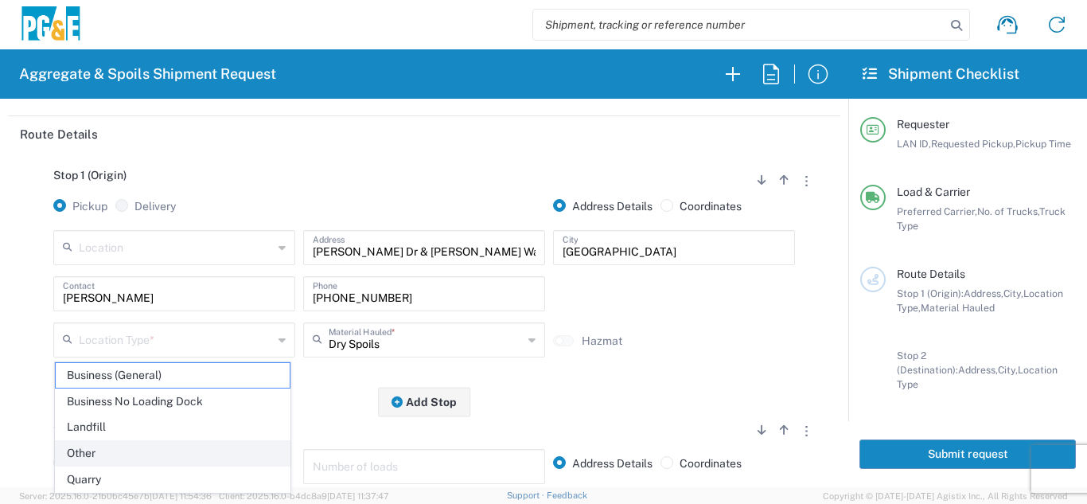
click at [116, 449] on span "Other" at bounding box center [173, 453] width 234 height 25
type input "Other"
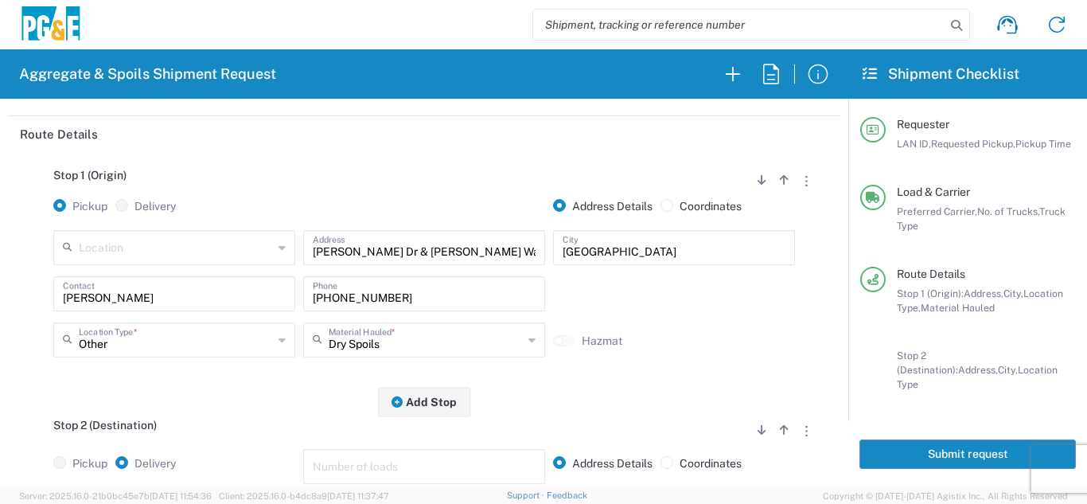
click at [248, 382] on div "Stop 1 (Origin) Add Stop Above Add Stop Below Remove Stop Pickup Delivery Addre…" at bounding box center [424, 277] width 808 height 250
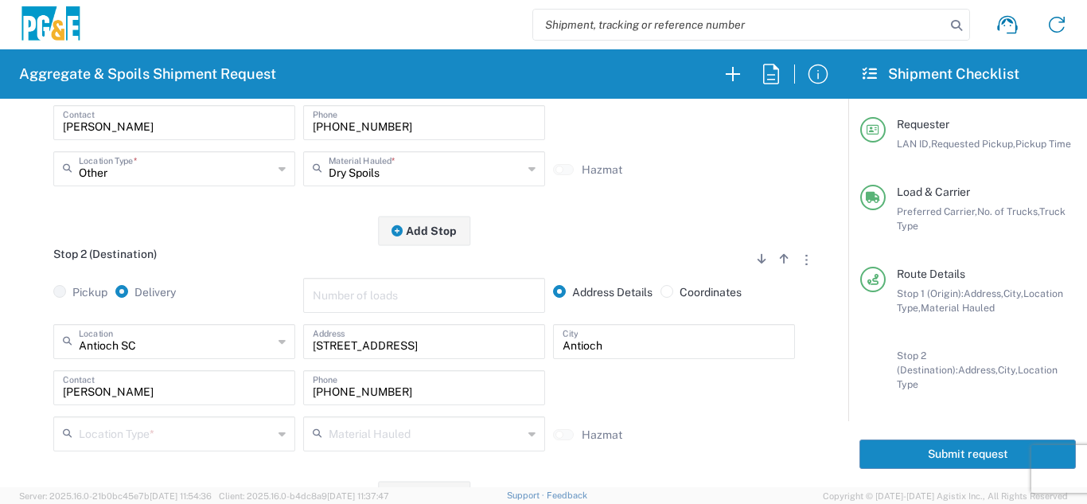
scroll to position [398, 0]
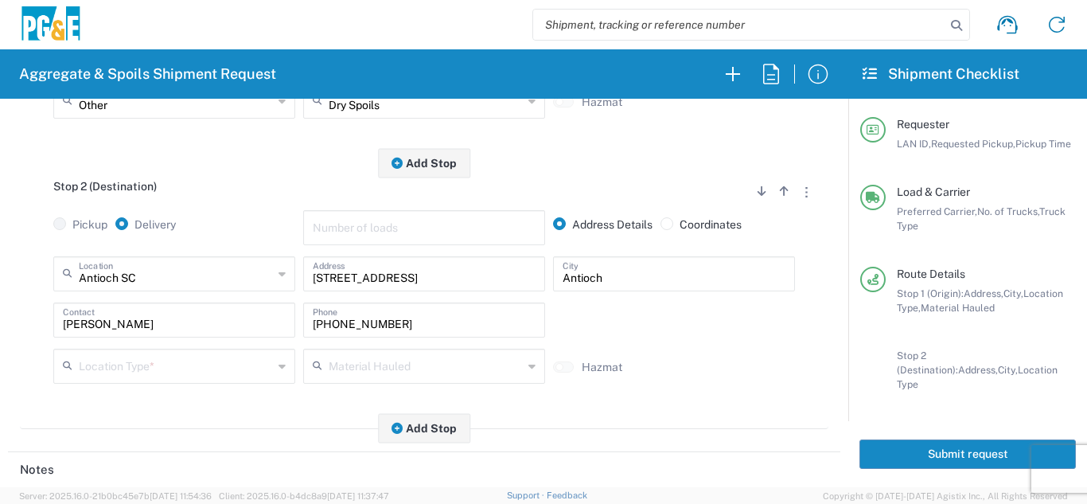
click at [200, 370] on input "text" at bounding box center [176, 365] width 194 height 28
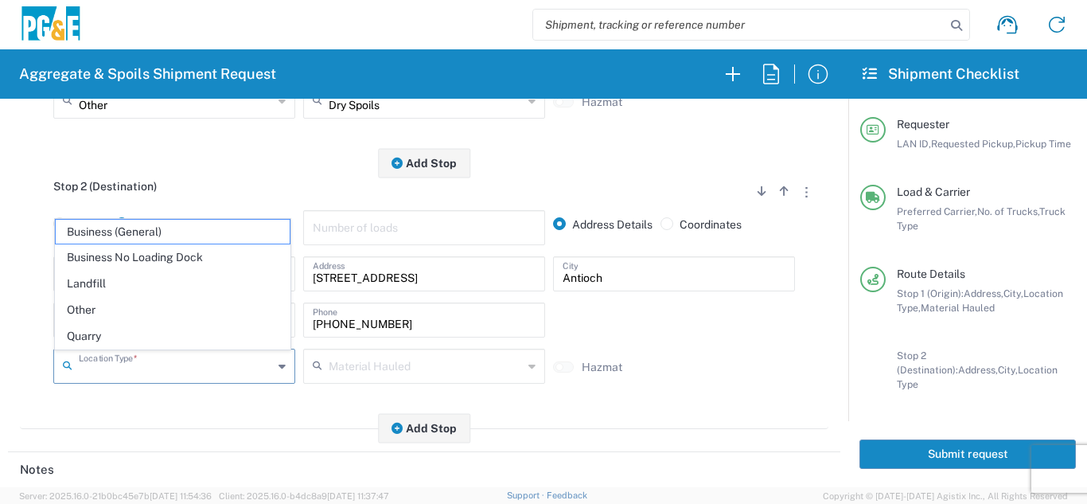
click at [119, 371] on input "text" at bounding box center [176, 365] width 194 height 28
click at [270, 374] on div "Location Type *" at bounding box center [174, 365] width 242 height 35
click at [184, 422] on div "Stop 2 (Destination) Add Stop Above Add Stop Below Remove Stop Pickup Delivery …" at bounding box center [424, 296] width 808 height 266
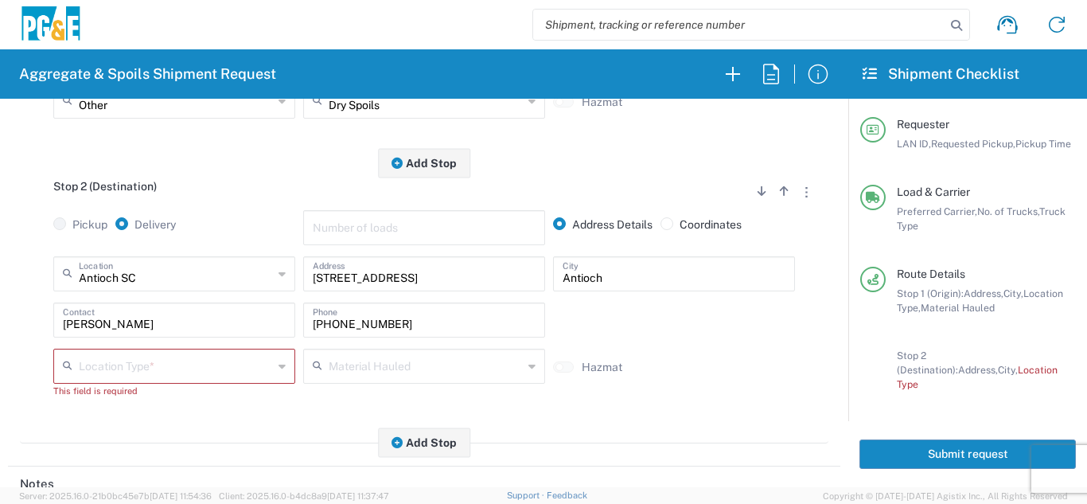
click at [201, 363] on input "text" at bounding box center [176, 365] width 194 height 28
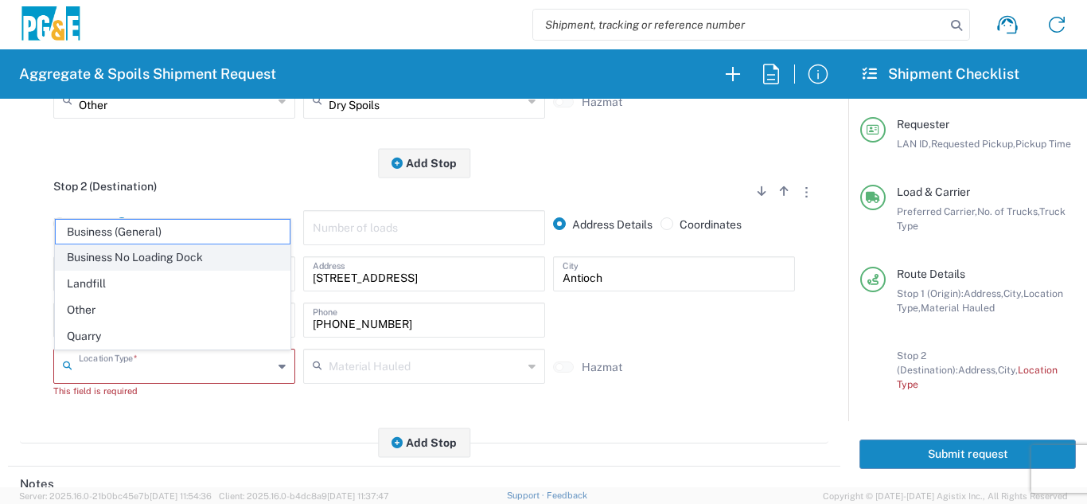
click at [178, 259] on span "Business No Loading Dock" at bounding box center [173, 257] width 234 height 25
type input "Business No Loading Dock"
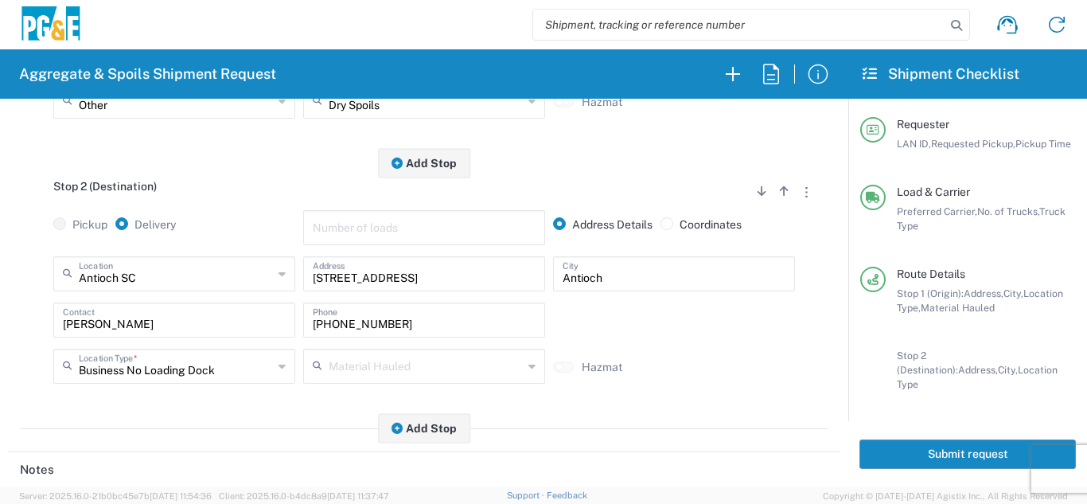
click at [201, 411] on div "Stop 2 (Destination) Add Stop Above Add Stop Below Remove Stop Pickup Delivery …" at bounding box center [424, 296] width 808 height 266
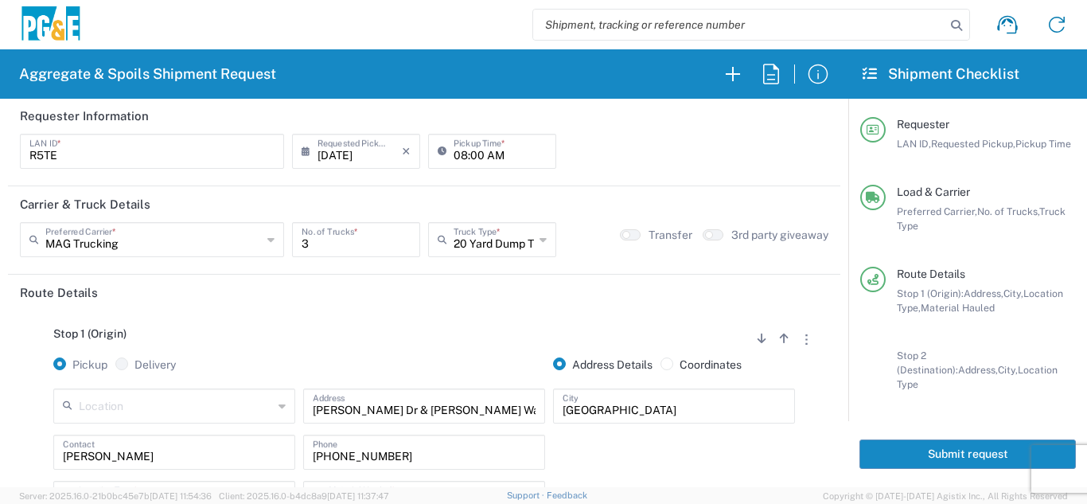
scroll to position [0, 0]
click at [917, 441] on button "Submit request" at bounding box center [967, 453] width 216 height 29
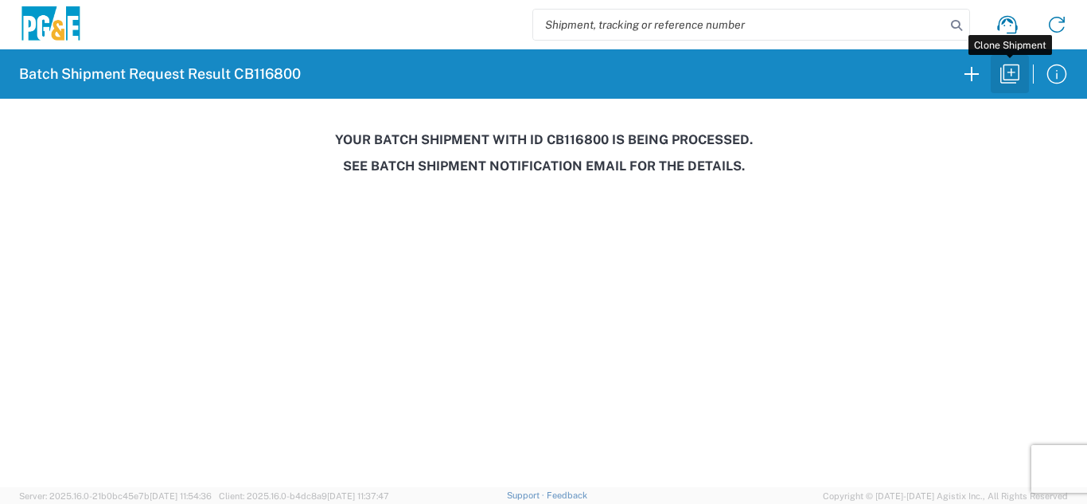
click at [1003, 72] on icon "button" at bounding box center [1009, 73] width 19 height 19
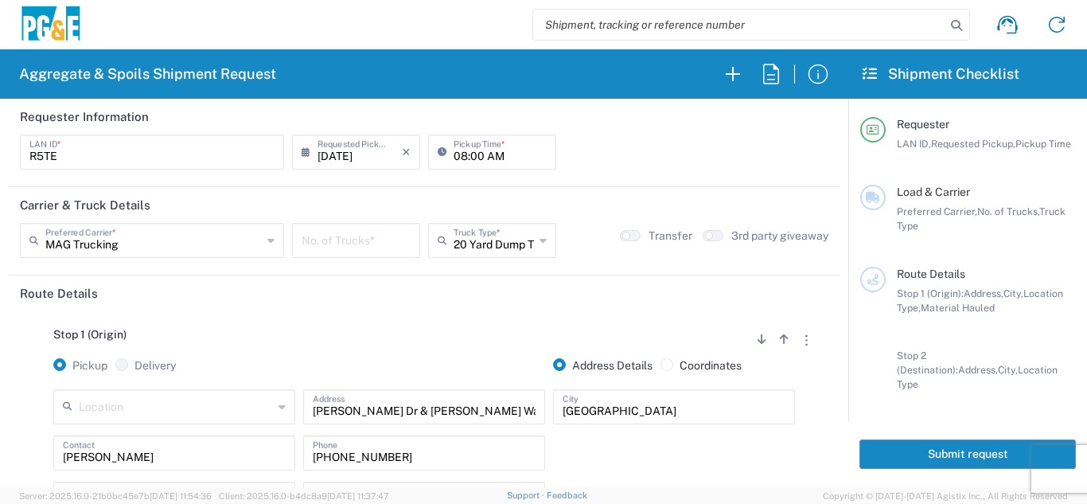
click at [352, 147] on input "[DATE]" at bounding box center [359, 151] width 84 height 28
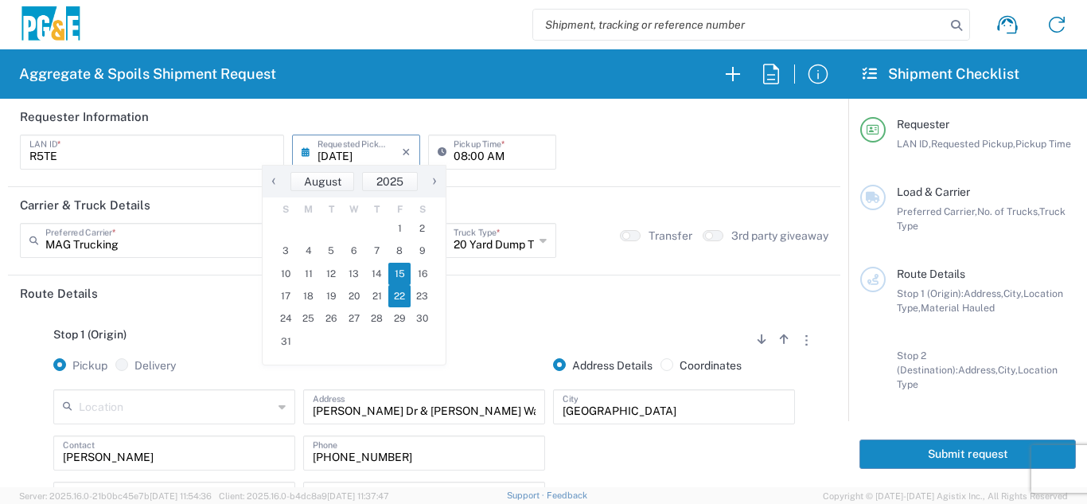
click at [399, 292] on span "22" at bounding box center [399, 296] width 23 height 22
type input "[DATE]"
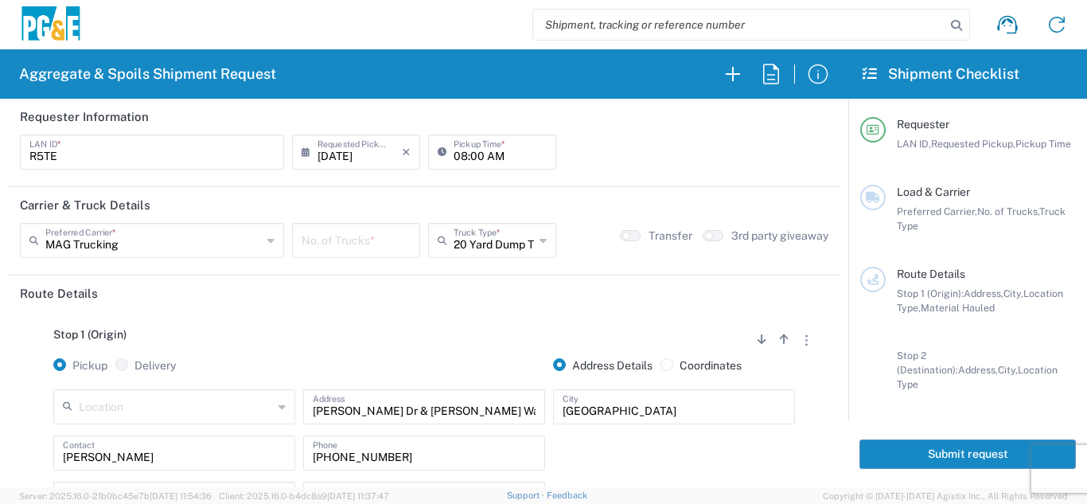
click at [374, 235] on input "number" at bounding box center [355, 239] width 109 height 28
type input "3"
click at [383, 321] on div "Stop 1 (Origin) Add Stop Above Add Stop Below Remove Stop Pickup Delivery Addre…" at bounding box center [424, 436] width 808 height 250
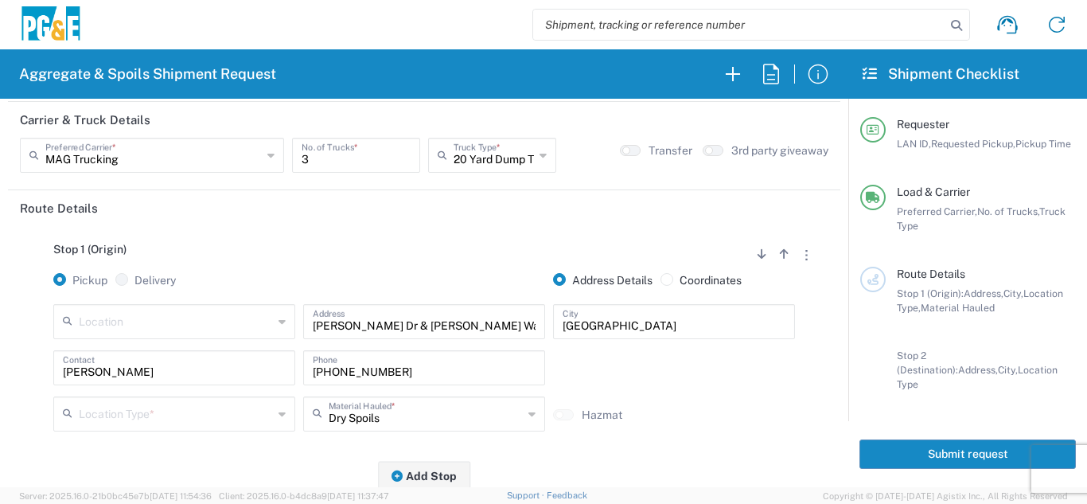
scroll to position [159, 0]
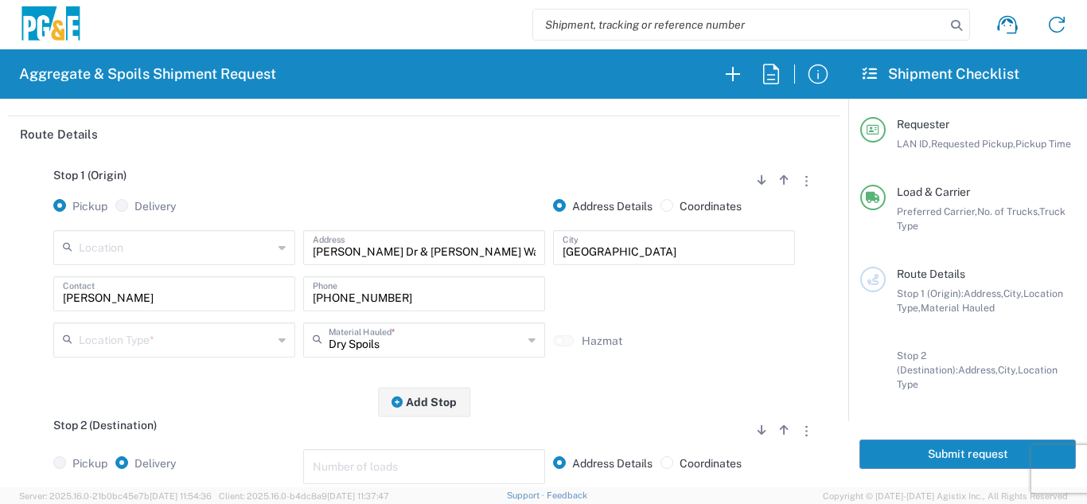
click at [137, 343] on input "text" at bounding box center [176, 339] width 194 height 28
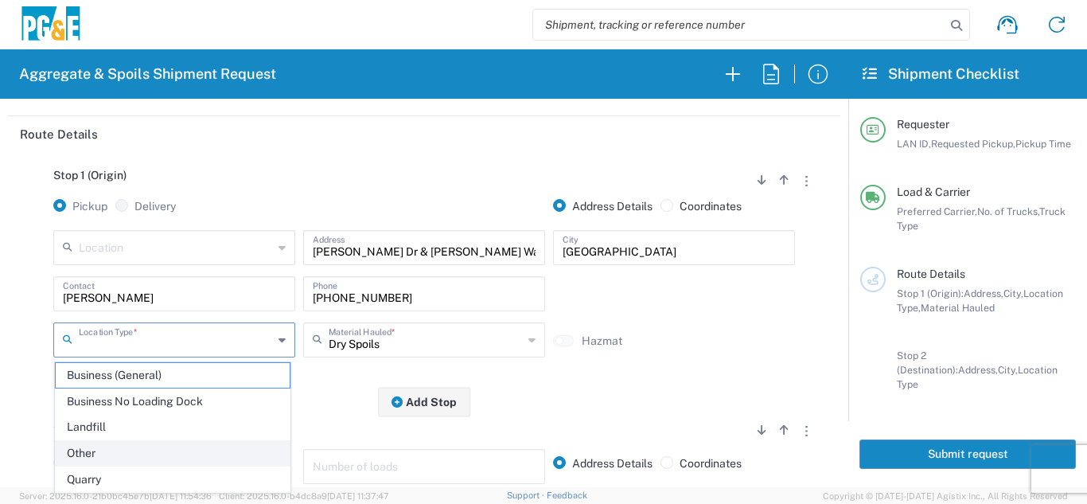
click at [103, 449] on span "Other" at bounding box center [173, 453] width 234 height 25
type input "Other"
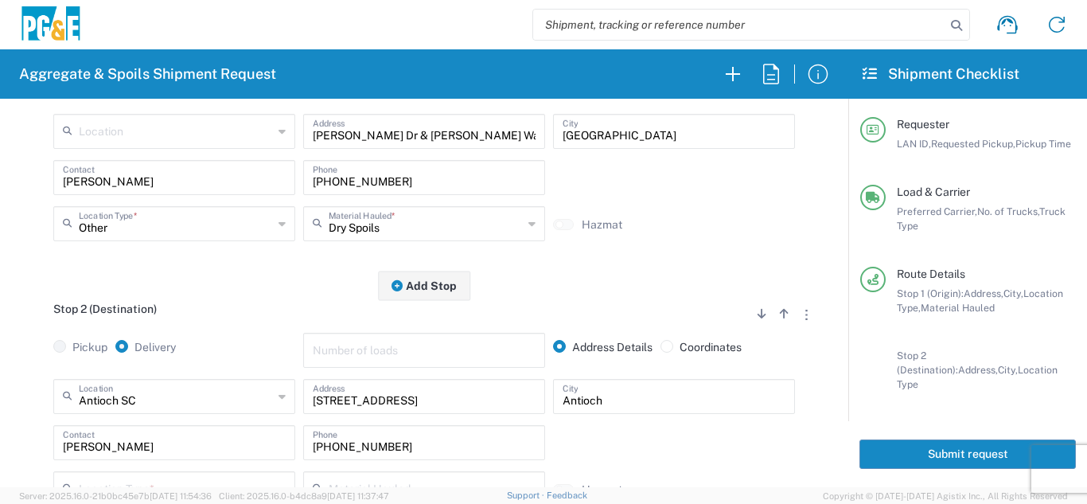
scroll to position [398, 0]
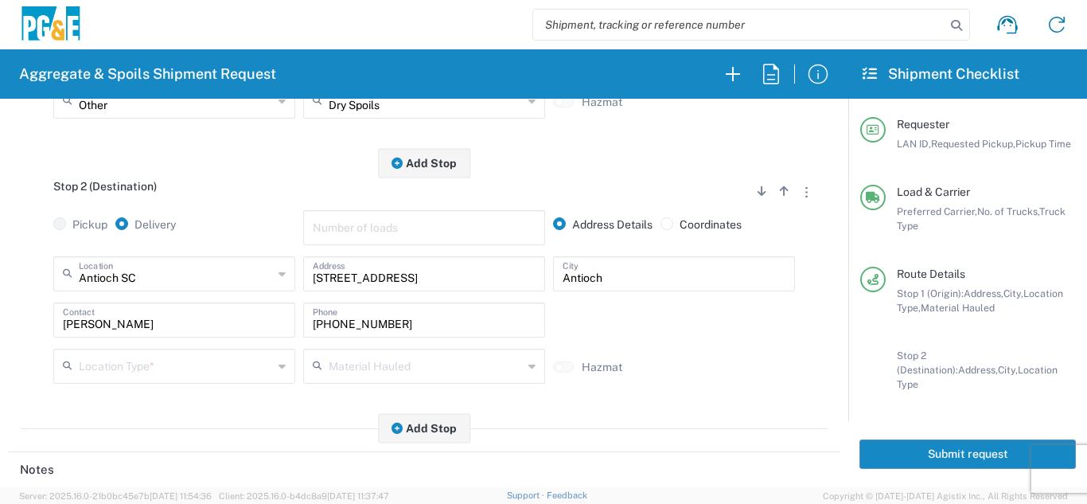
click at [177, 367] on input "text" at bounding box center [176, 365] width 194 height 28
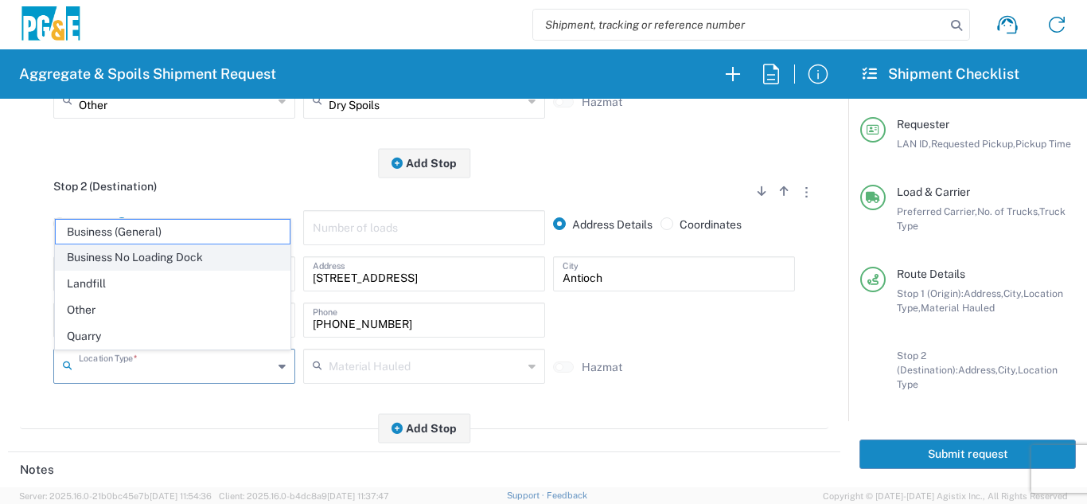
click at [163, 259] on span "Business No Loading Dock" at bounding box center [173, 257] width 234 height 25
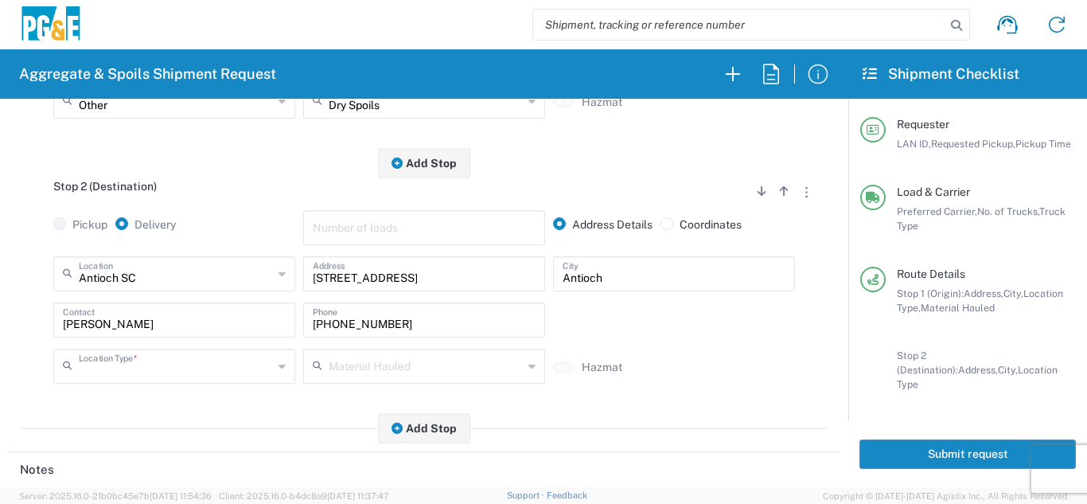
type input "Business No Loading Dock"
click at [199, 430] on main "Stop 1 (Origin) Add Stop Above Add Stop Below Remove Stop Pickup Delivery Addre…" at bounding box center [424, 179] width 832 height 532
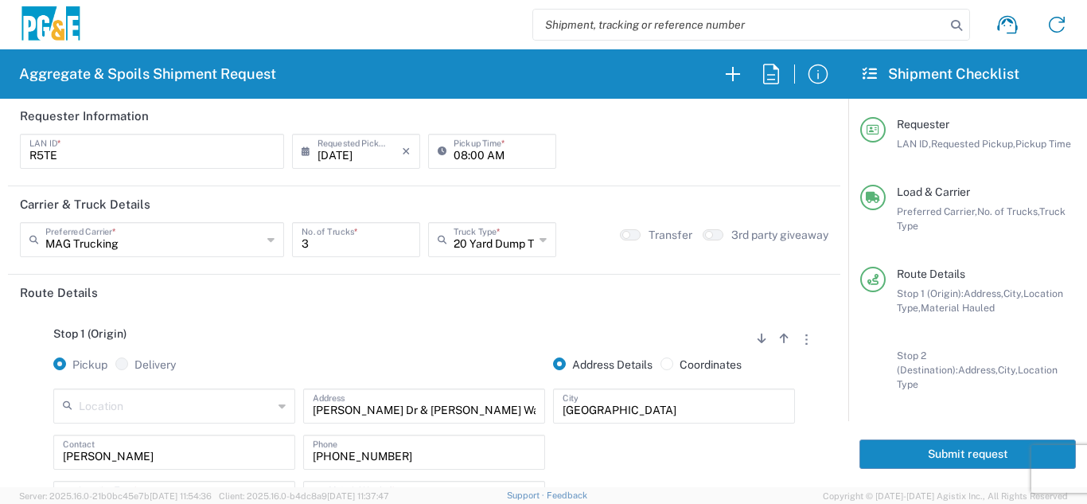
scroll to position [0, 0]
click at [917, 439] on button "Submit request" at bounding box center [967, 453] width 216 height 29
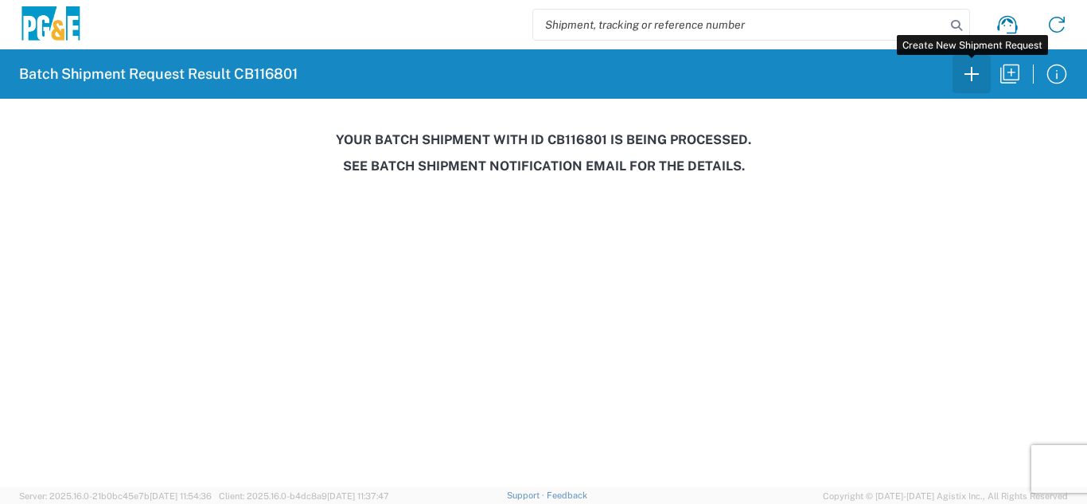
click at [966, 72] on icon "button" at bounding box center [970, 73] width 25 height 25
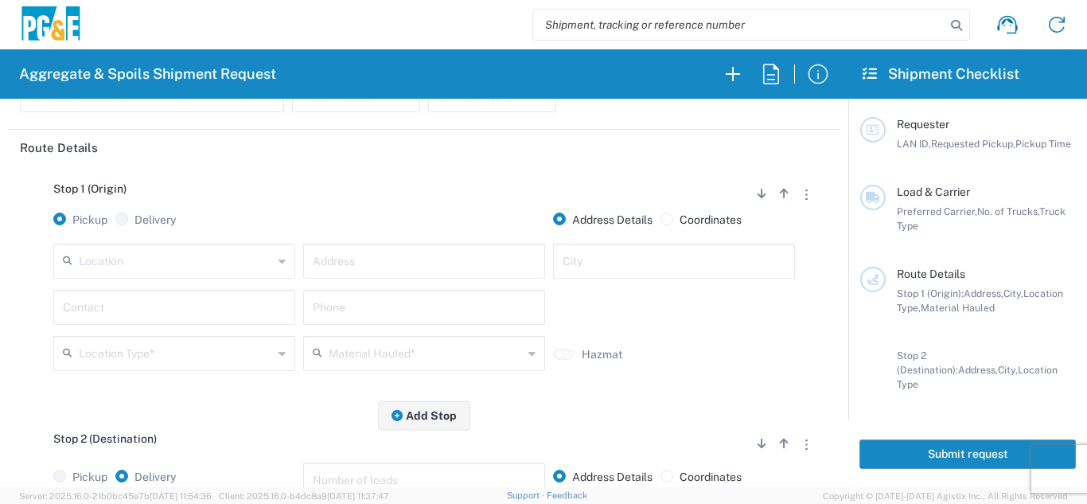
scroll to position [159, 0]
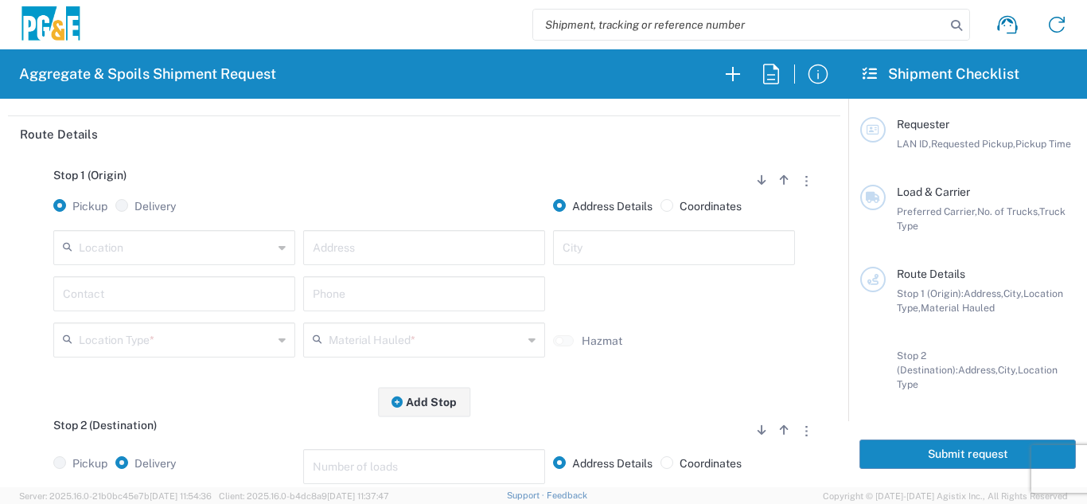
click at [161, 252] on input "text" at bounding box center [176, 246] width 194 height 28
click at [164, 213] on span "Hayward SC" at bounding box center [173, 216] width 234 height 25
type input "Hayward SC"
type input "24300 Clawiter Rd"
type input "Hayward"
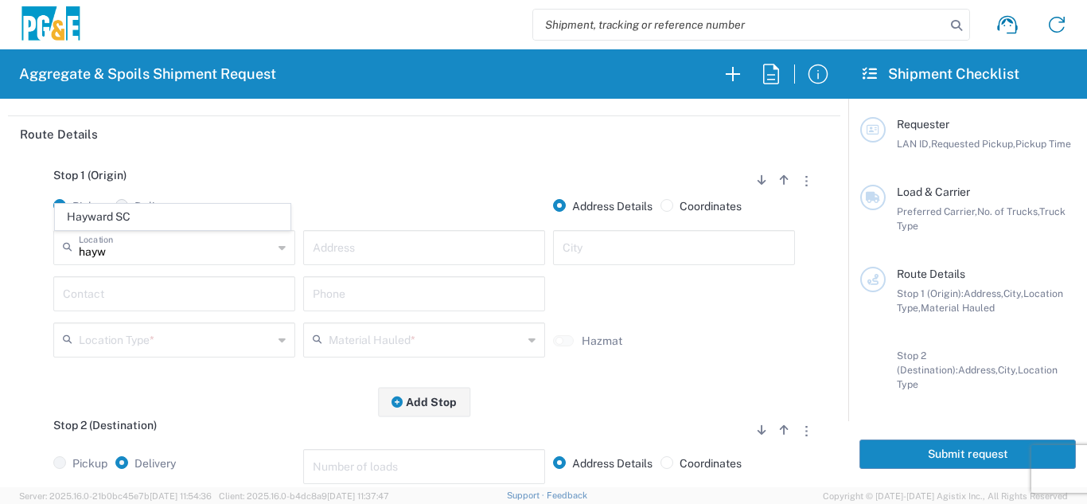
type input "Business No Loading Dock"
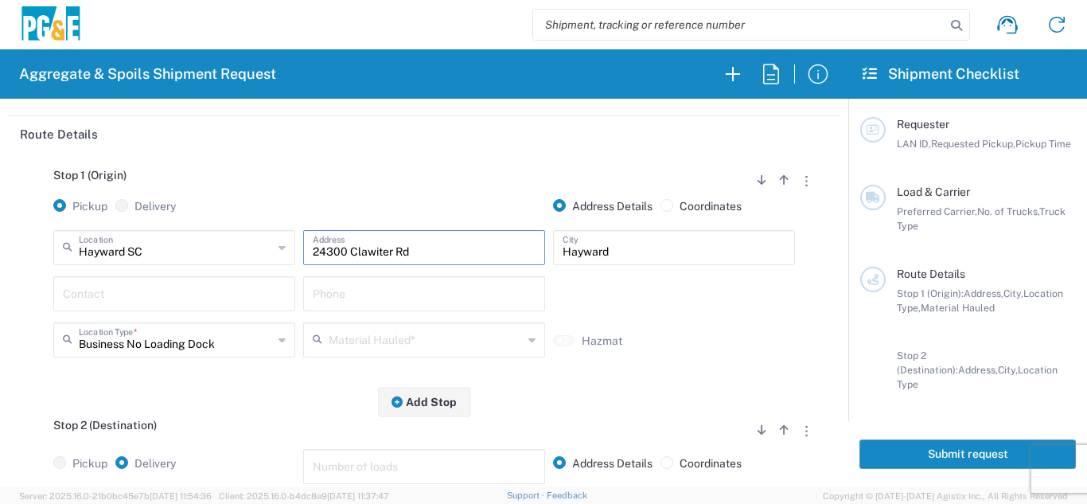
drag, startPoint x: 412, startPoint y: 251, endPoint x: 270, endPoint y: 262, distance: 142.8
click at [270, 262] on div "Hayward SC Location [GEOGRAPHIC_DATA] [GEOGRAPHIC_DATA] [STREET_ADDRESS][PERSON…" at bounding box center [423, 253] width 749 height 46
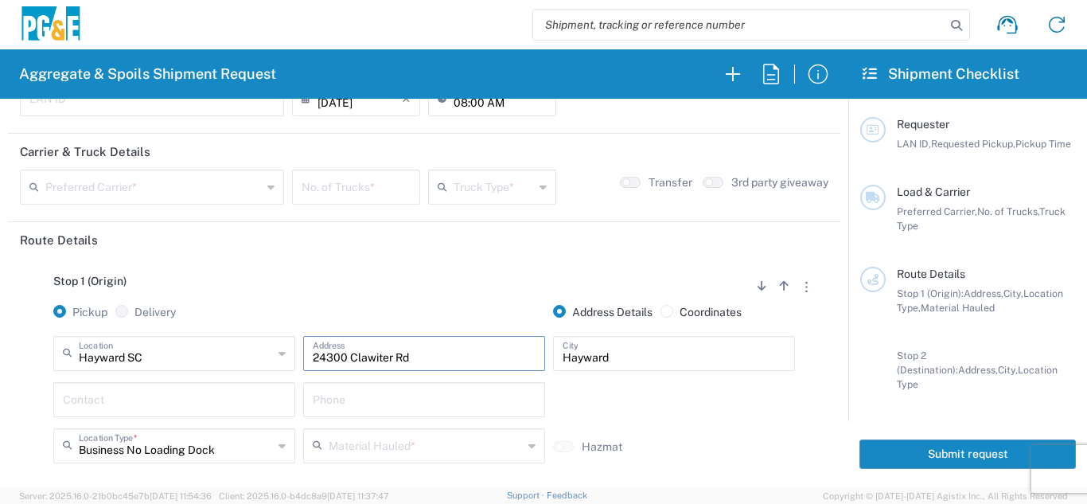
scroll to position [0, 0]
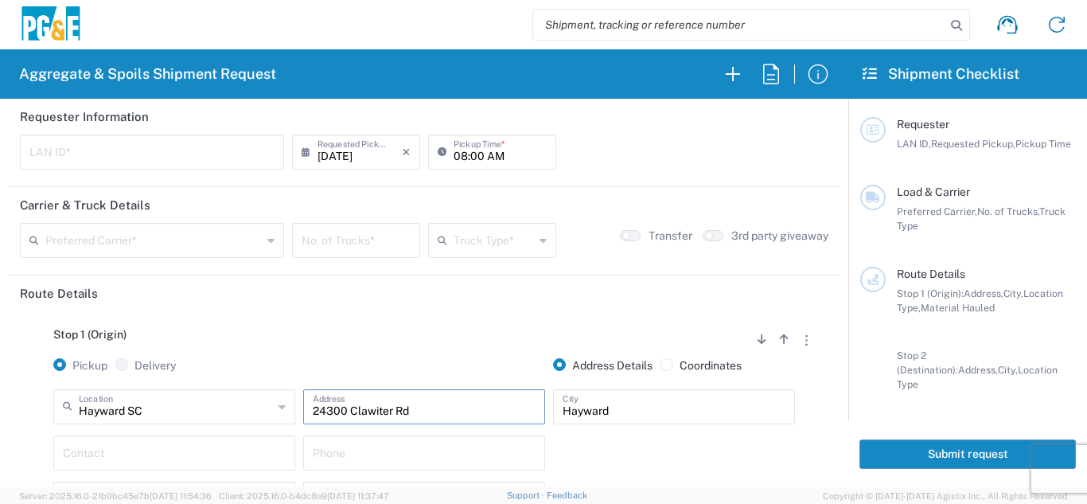
click at [84, 142] on input "text" at bounding box center [151, 151] width 245 height 28
type input "CMA5"
click at [367, 152] on input "[DATE]" at bounding box center [359, 151] width 84 height 28
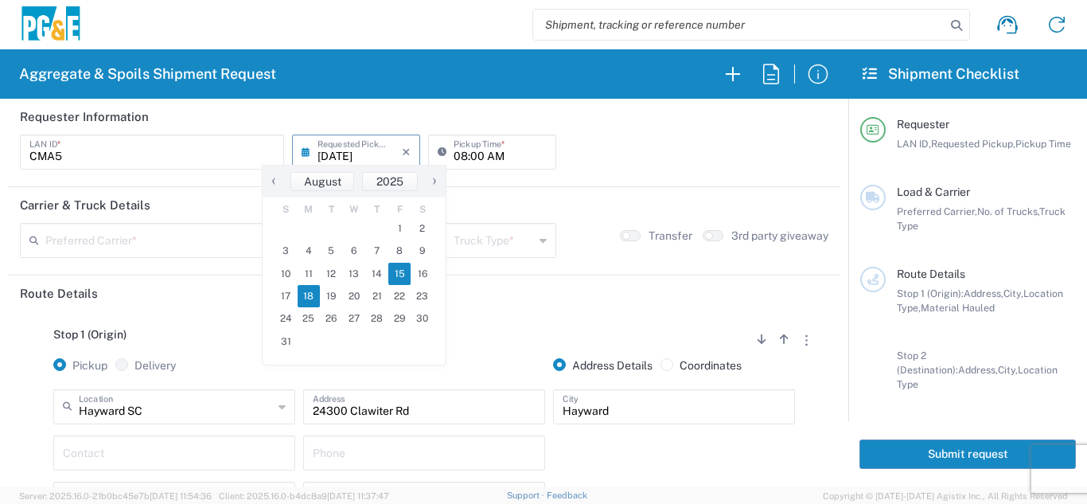
click at [306, 294] on span "18" at bounding box center [308, 296] width 23 height 22
type input "[DATE]"
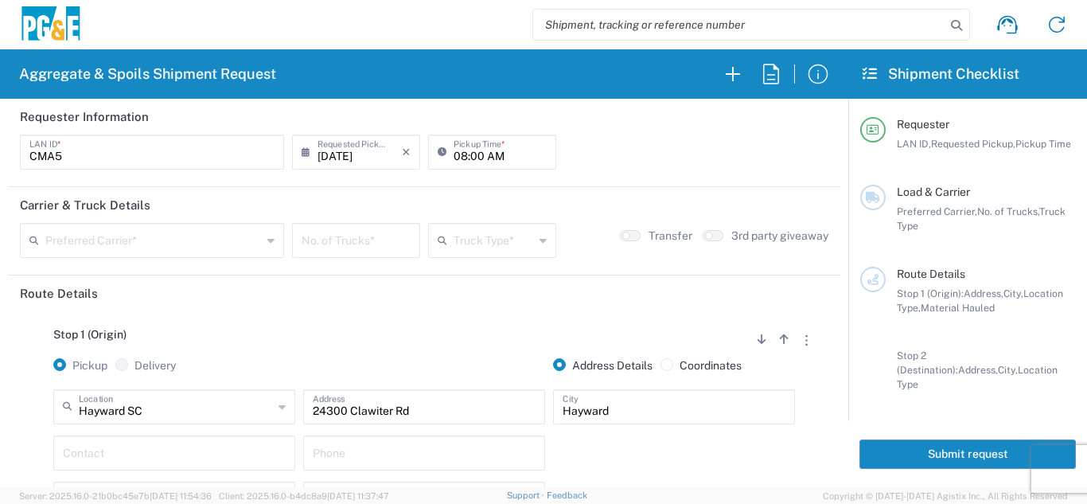
click at [457, 156] on input "08:00 AM" at bounding box center [499, 151] width 93 height 28
type input "06:00 AM"
click at [154, 251] on input "text" at bounding box center [153, 239] width 216 height 28
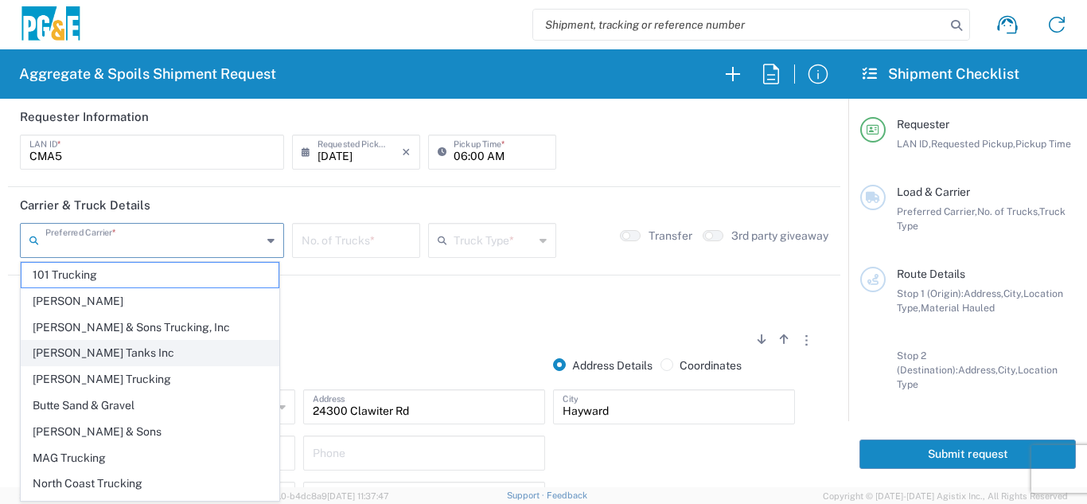
click at [89, 354] on span "[PERSON_NAME] Tanks Inc" at bounding box center [149, 352] width 257 height 25
type input "[PERSON_NAME] Tanks Inc"
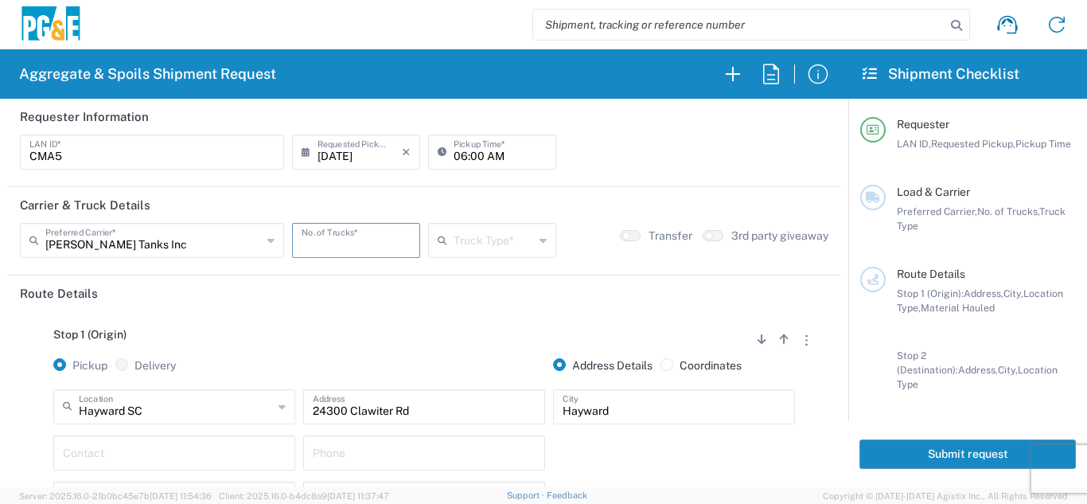
click at [314, 245] on input "number" at bounding box center [355, 239] width 109 height 28
type input "1"
click at [477, 234] on input "text" at bounding box center [493, 239] width 80 height 28
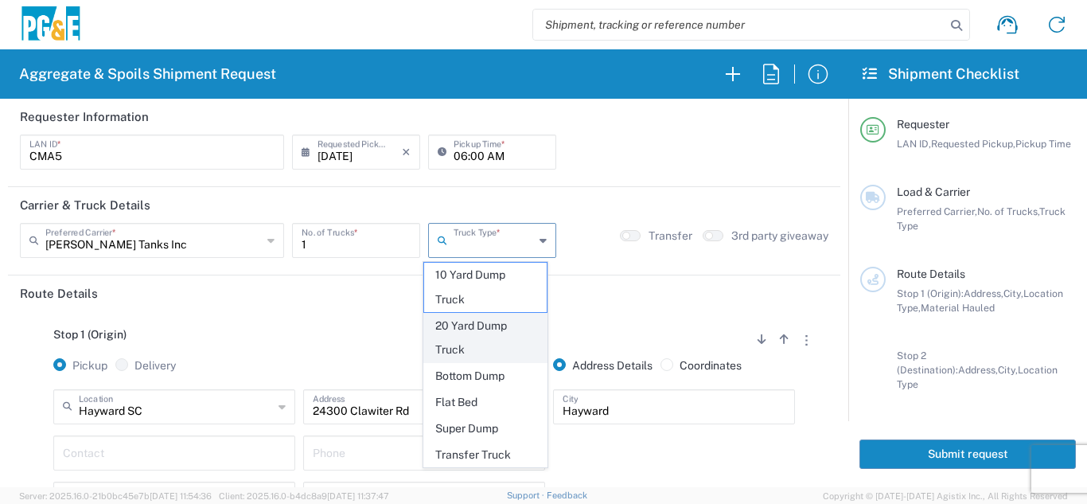
click at [457, 348] on span "20 Yard Dump Truck" at bounding box center [485, 337] width 123 height 49
type input "20 Yard Dump Truck"
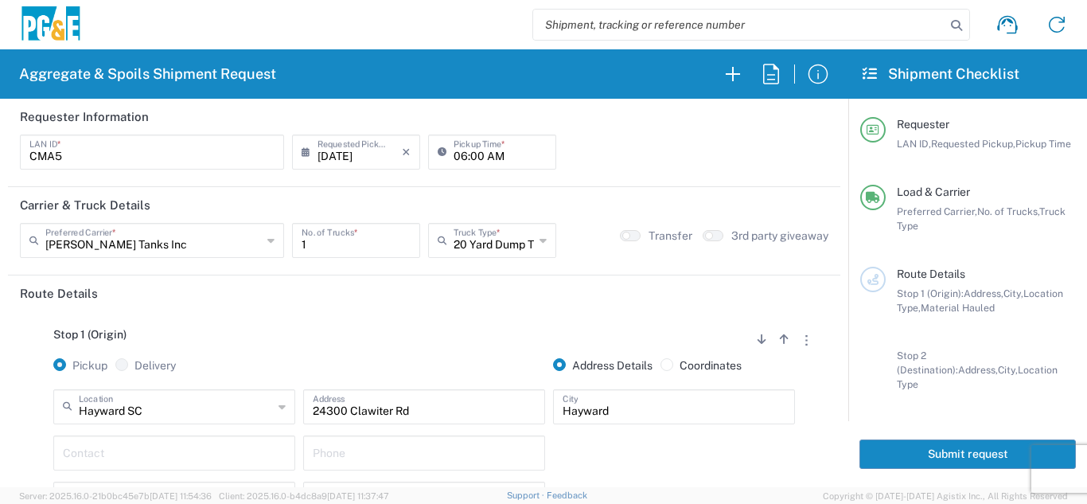
click at [430, 323] on div "Stop 1 (Origin) Add Stop Above Add Stop Below Remove Stop Pickup Delivery Addre…" at bounding box center [424, 436] width 808 height 250
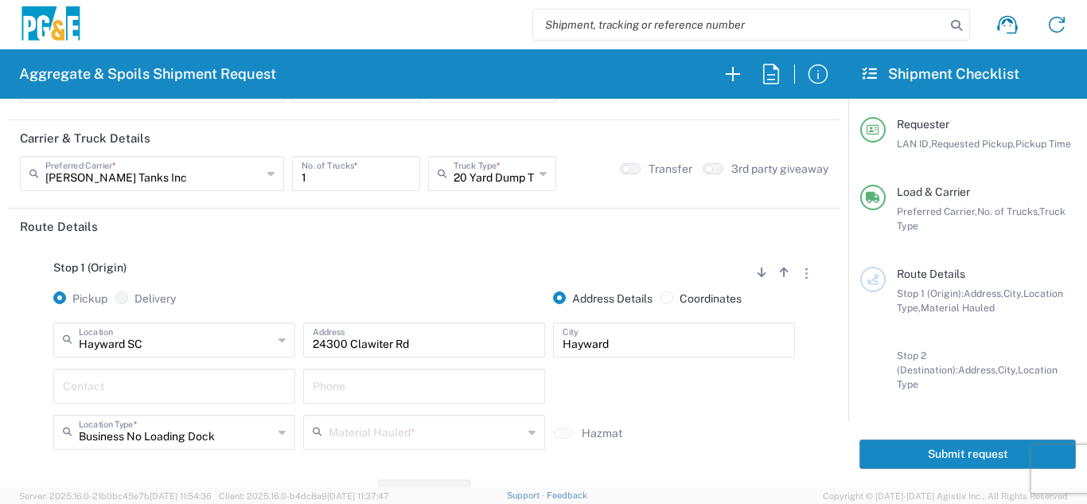
scroll to position [159, 0]
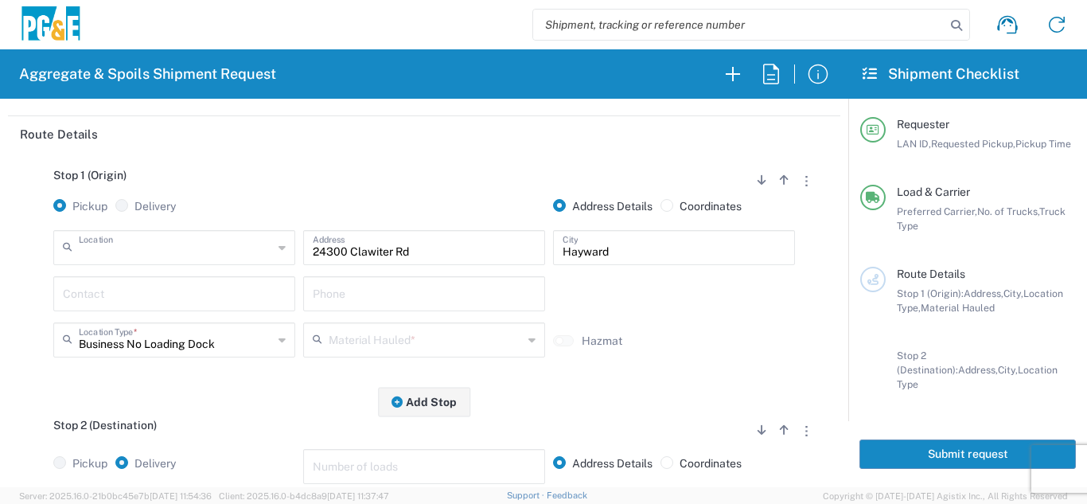
click at [157, 240] on input "text" at bounding box center [176, 246] width 194 height 28
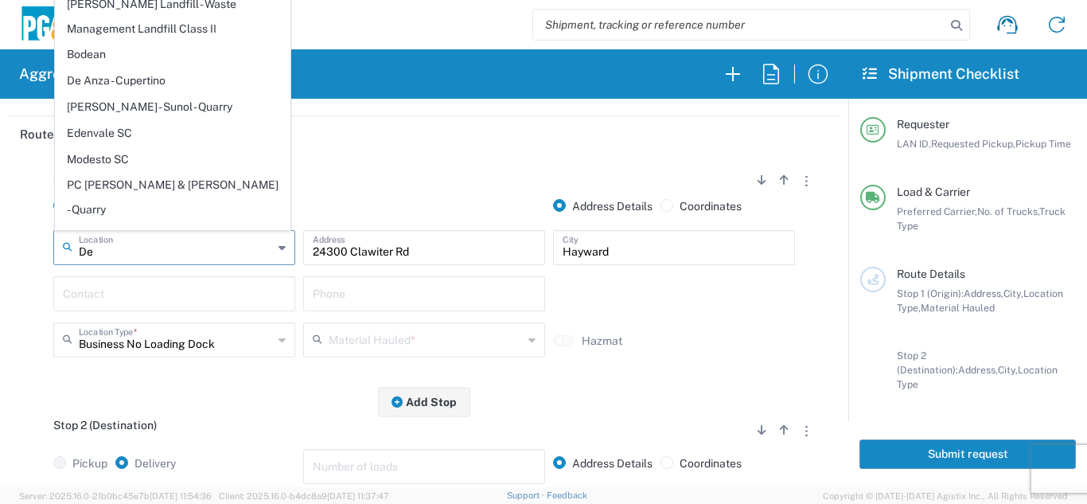
click at [196, 101] on span "[PERSON_NAME] - Sunol - Quarry" at bounding box center [173, 107] width 234 height 25
type input "[PERSON_NAME] - Sunol - Quarry"
type input "[STREET_ADDRESS]"
type input "Sunol"
type input "Quarry"
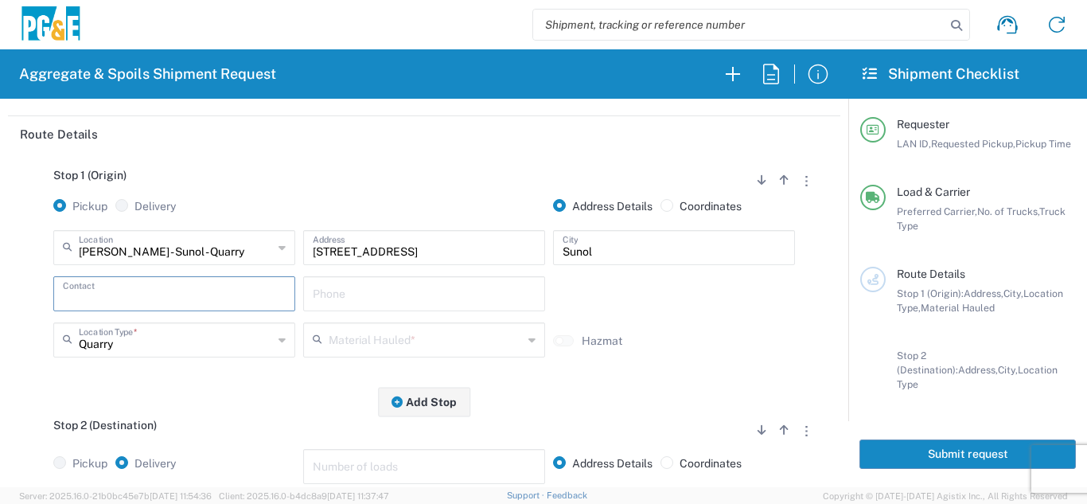
drag, startPoint x: 168, startPoint y: 303, endPoint x: 173, endPoint y: 290, distance: 13.6
click at [168, 302] on input "text" at bounding box center [174, 292] width 223 height 28
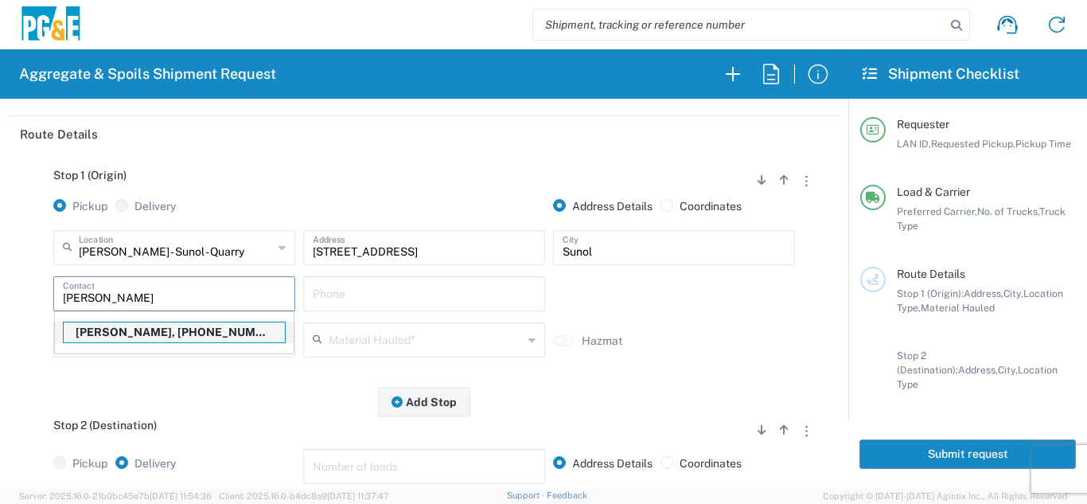
click at [161, 336] on p "[PERSON_NAME], [PHONE_NUMBER]" at bounding box center [174, 332] width 221 height 20
type input "[PERSON_NAME]"
type input "[PHONE_NUMBER]"
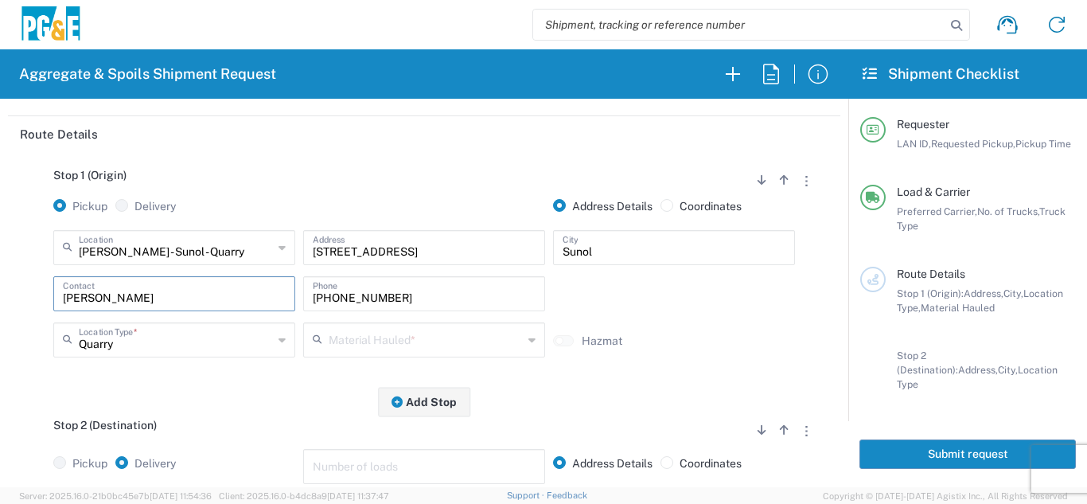
click at [342, 352] on input "text" at bounding box center [426, 339] width 194 height 28
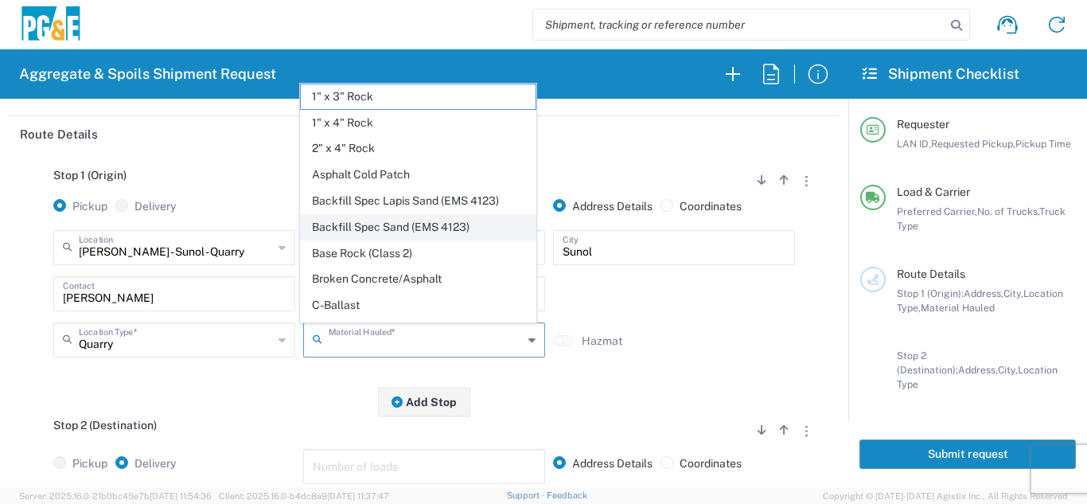
click at [407, 225] on span "Backfill Spec Sand (EMS 4123)" at bounding box center [418, 227] width 234 height 25
type input "Backfill Spec Sand (EMS 4123)"
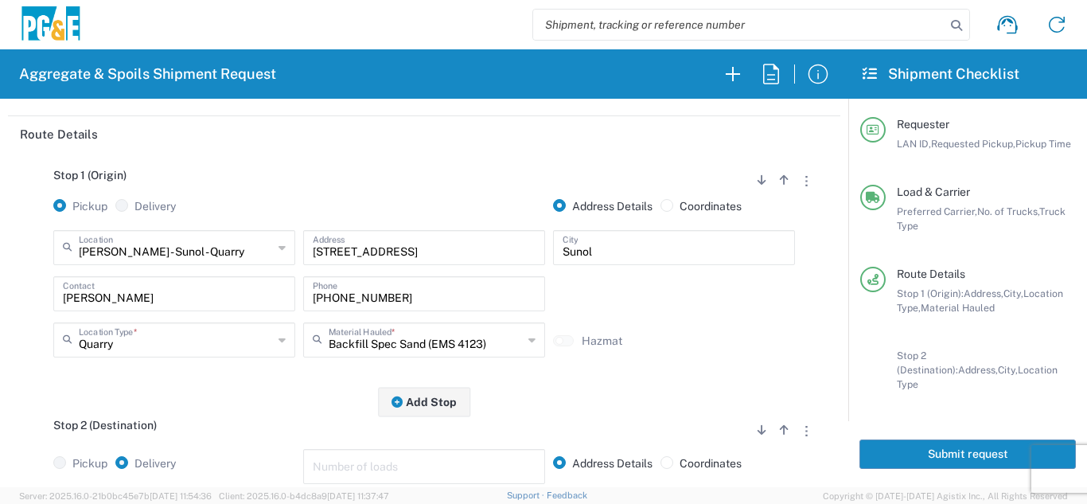
click at [297, 388] on div "Stop 1 (Origin) Add Stop Above Add Stop Below Remove Stop Pickup Delivery Addre…" at bounding box center [424, 277] width 808 height 250
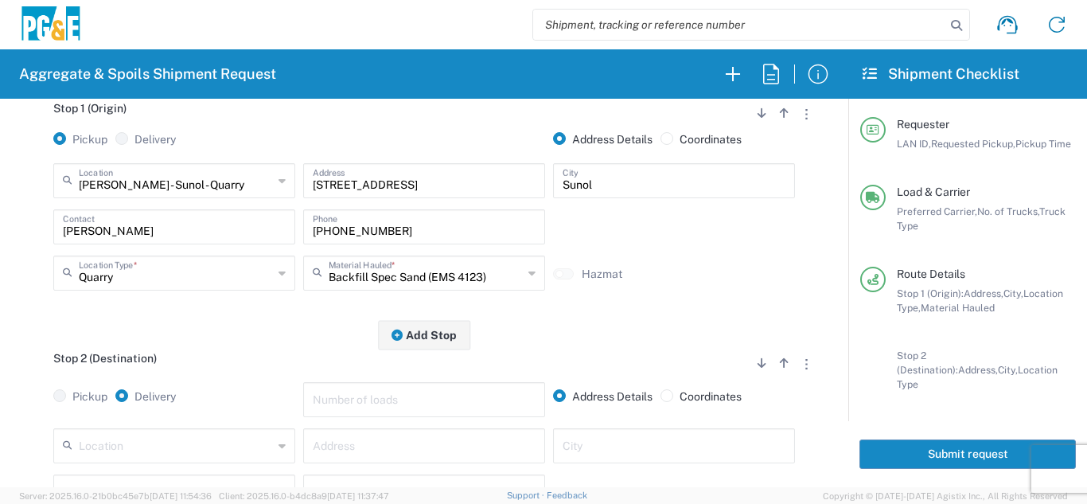
scroll to position [318, 0]
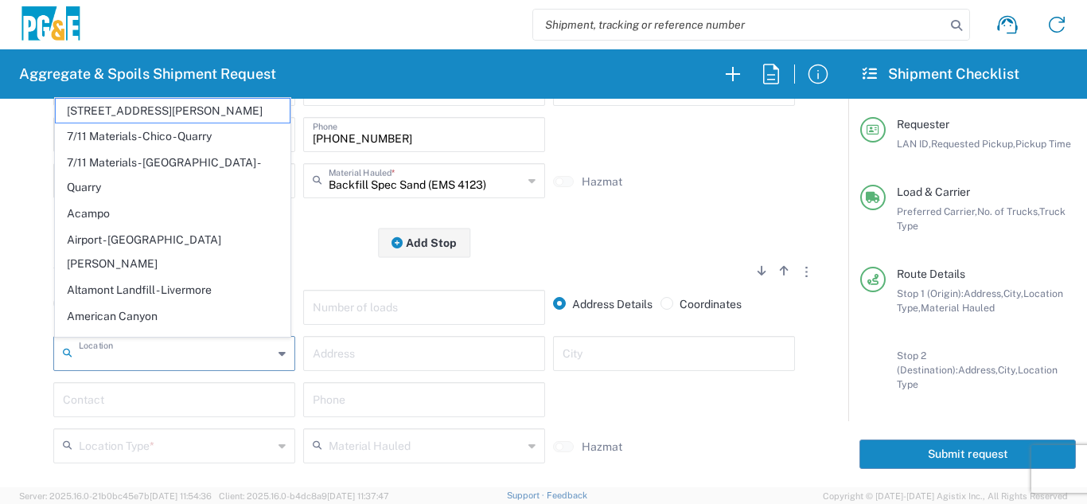
click at [205, 354] on input "text" at bounding box center [176, 352] width 194 height 28
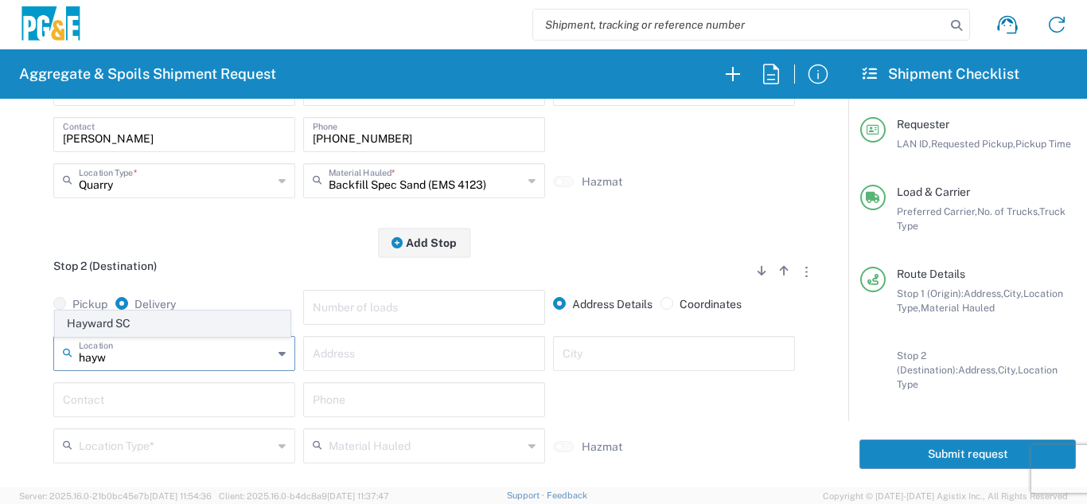
click at [206, 319] on span "Hayward SC" at bounding box center [173, 323] width 234 height 25
type input "Hayward SC"
type input "24300 Clawiter Rd"
type input "Hayward"
type input "Business No Loading Dock"
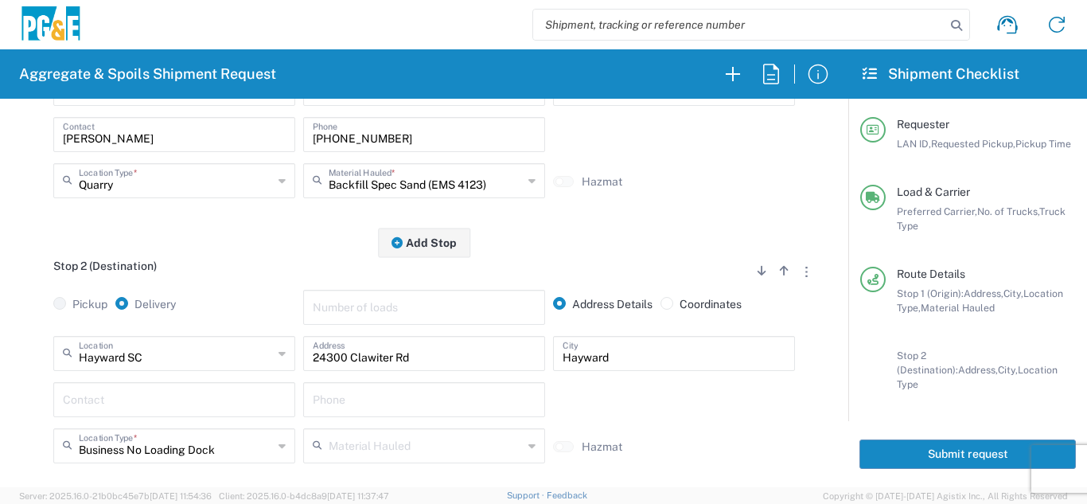
click at [165, 400] on input "text" at bounding box center [174, 398] width 223 height 28
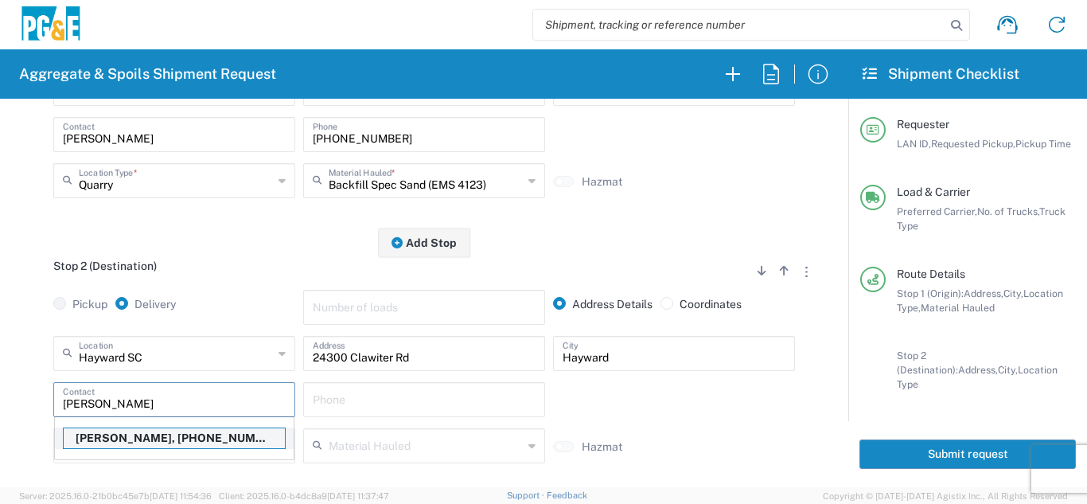
click at [157, 441] on p "[PERSON_NAME], [PHONE_NUMBER]" at bounding box center [174, 438] width 221 height 20
type input "[PERSON_NAME]"
type input "[PHONE_NUMBER]"
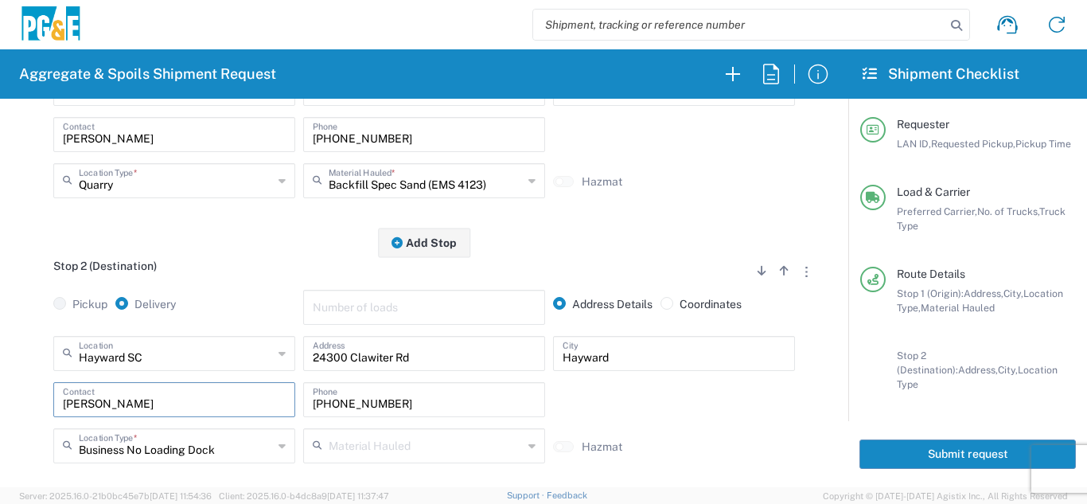
click at [238, 242] on div "Stop 1 (Origin) Add Stop Above Add Stop Below Remove Stop Pickup Delivery Addre…" at bounding box center [424, 118] width 808 height 250
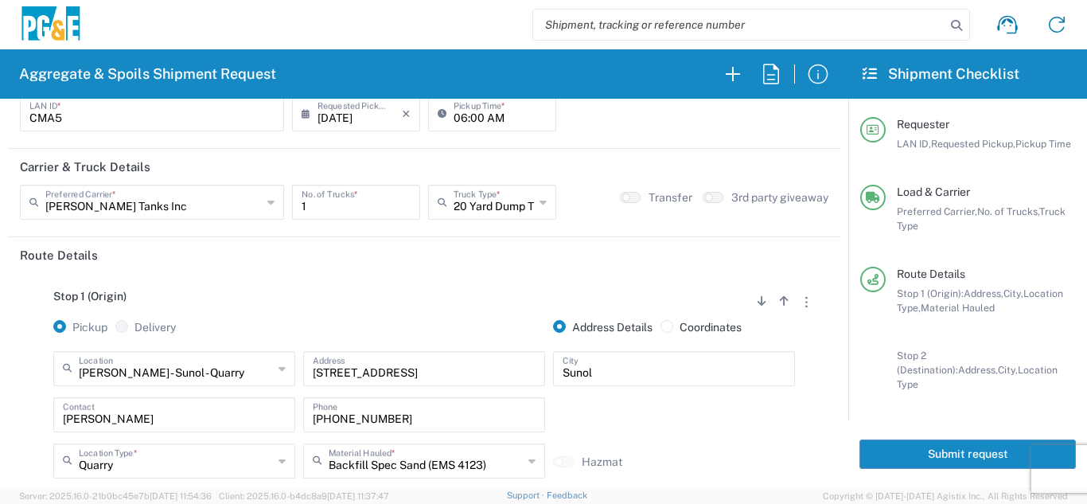
scroll to position [0, 0]
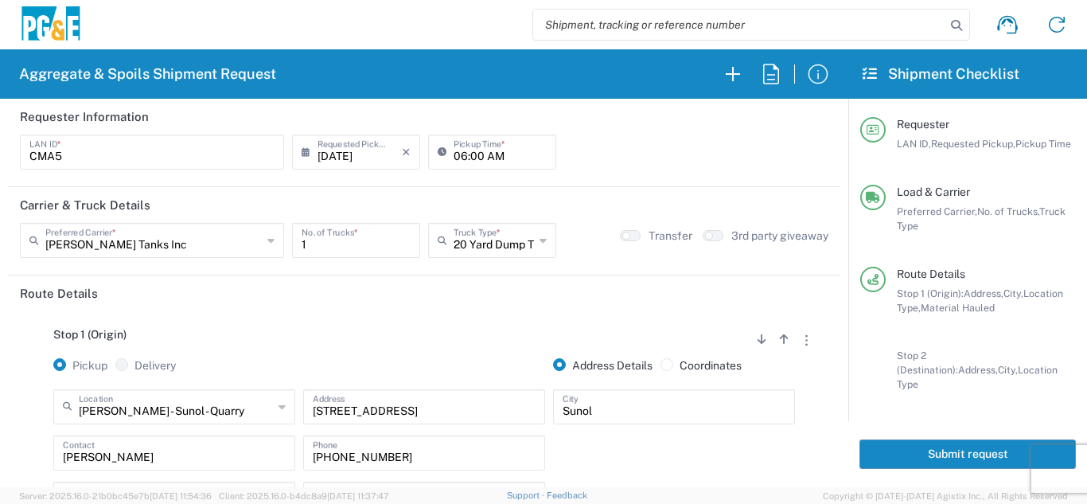
click at [910, 441] on button "Submit request" at bounding box center [967, 453] width 216 height 29
